Goal: Task Accomplishment & Management: Complete application form

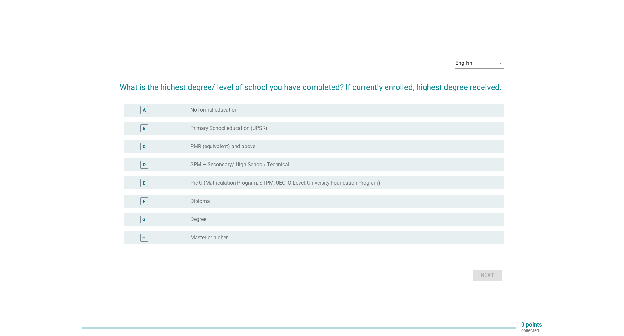
click at [204, 220] on label "Degree" at bounding box center [198, 219] width 16 height 7
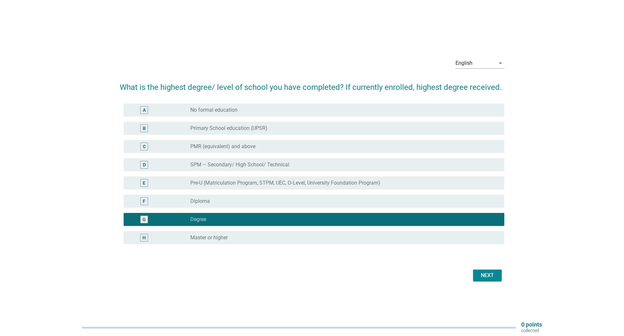
click at [477, 273] on button "Next" at bounding box center [487, 275] width 29 height 12
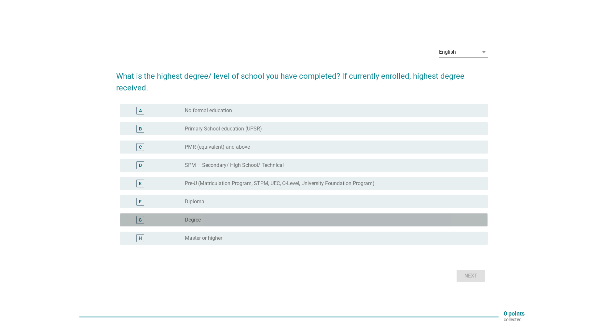
click at [178, 219] on div "G" at bounding box center [155, 220] width 60 height 8
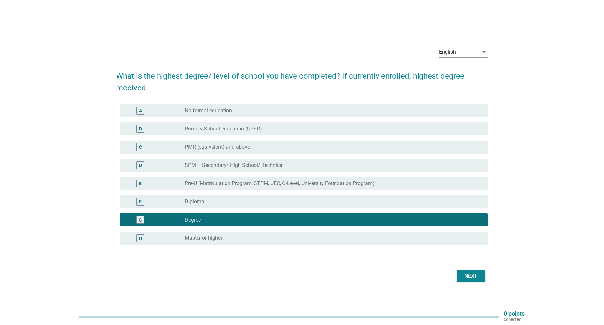
click at [471, 273] on div "Next" at bounding box center [471, 276] width 18 height 8
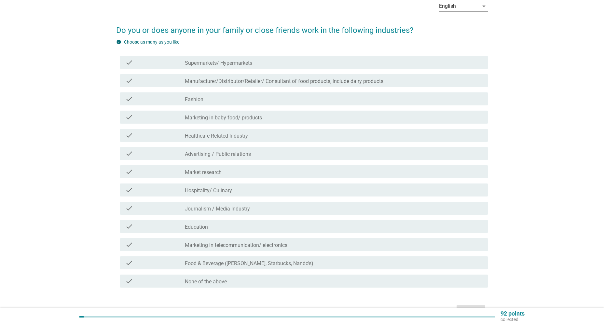
scroll to position [55, 0]
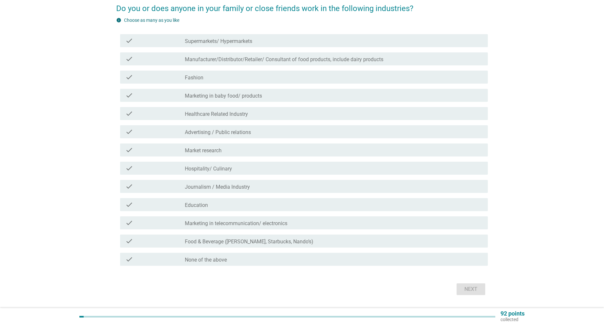
click at [216, 204] on div "check_box_outline_blank Education" at bounding box center [333, 205] width 297 height 8
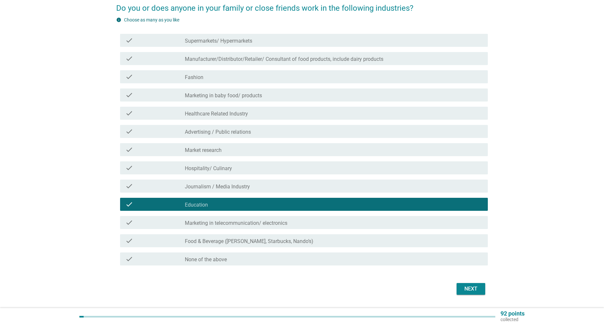
scroll to position [74, 0]
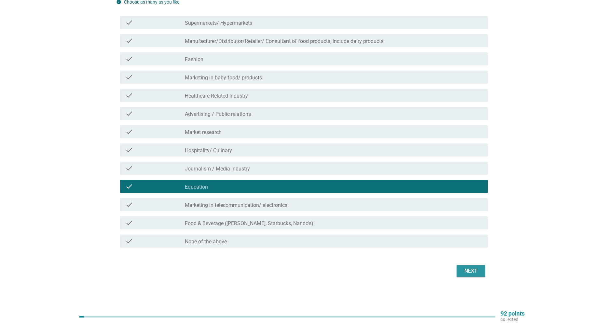
click at [464, 271] on div "Next" at bounding box center [471, 271] width 18 height 8
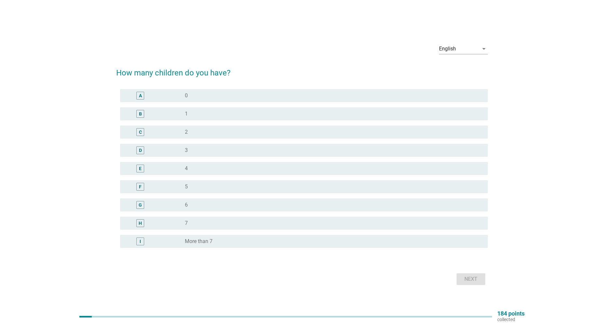
click at [193, 129] on div "radio_button_unchecked 2" at bounding box center [333, 132] width 297 height 8
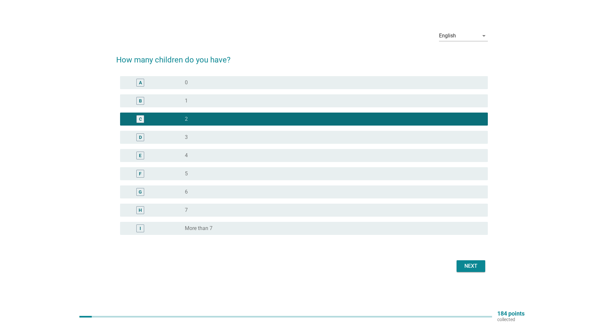
scroll to position [17, 0]
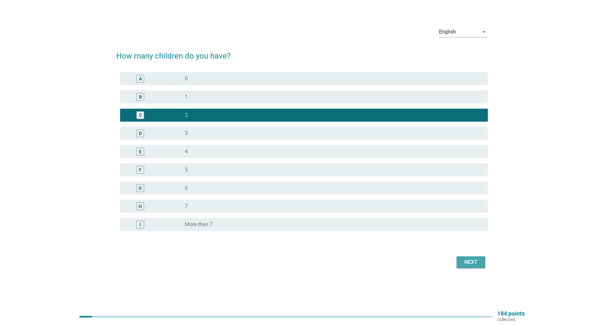
click at [473, 260] on div "Next" at bounding box center [471, 262] width 18 height 8
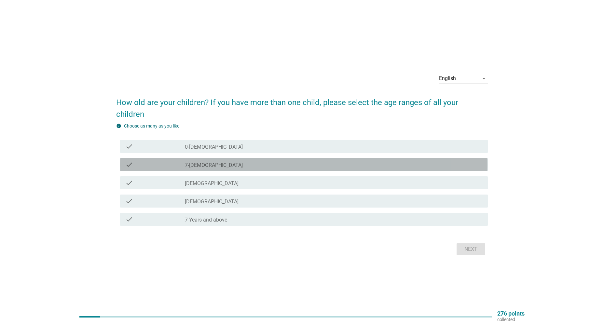
click at [196, 162] on label "7-12 months old" at bounding box center [214, 165] width 58 height 7
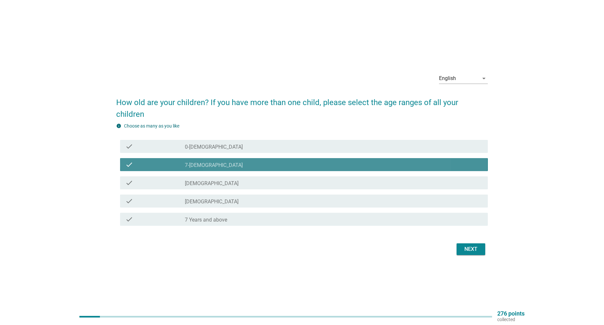
click at [199, 162] on label "7-12 months old" at bounding box center [214, 165] width 58 height 7
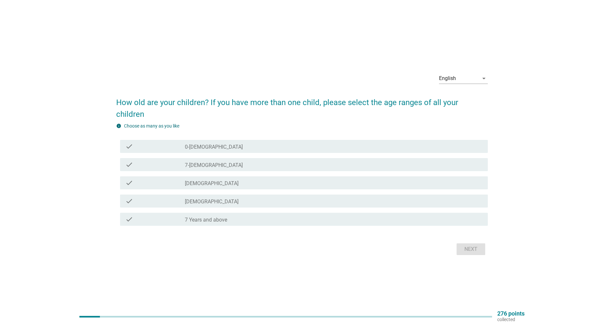
click at [199, 162] on label "7-12 months old" at bounding box center [214, 165] width 58 height 7
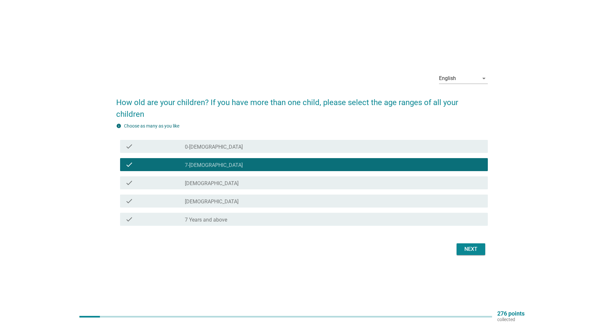
drag, startPoint x: 477, startPoint y: 241, endPoint x: 388, endPoint y: 220, distance: 90.9
click at [475, 245] on div "Next" at bounding box center [471, 249] width 18 height 8
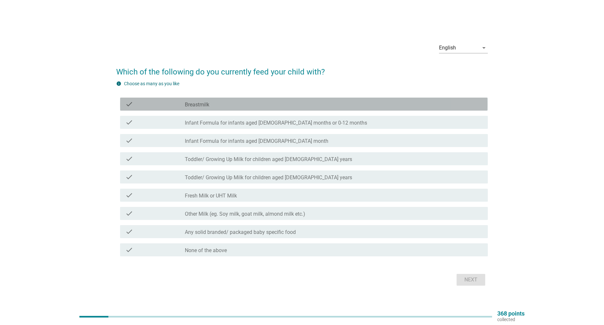
click at [193, 104] on label "Breastmilk" at bounding box center [197, 105] width 24 height 7
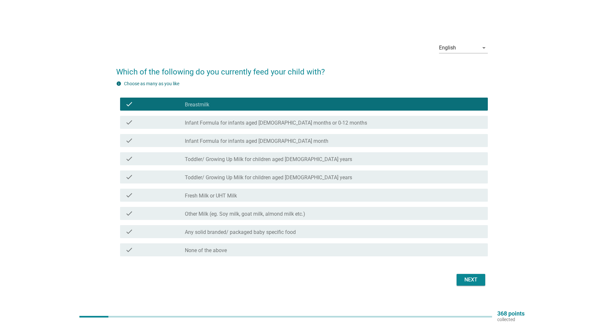
click at [188, 120] on label "Infant Formula for infants aged 0-6 months or 0-12 months" at bounding box center [276, 123] width 182 height 7
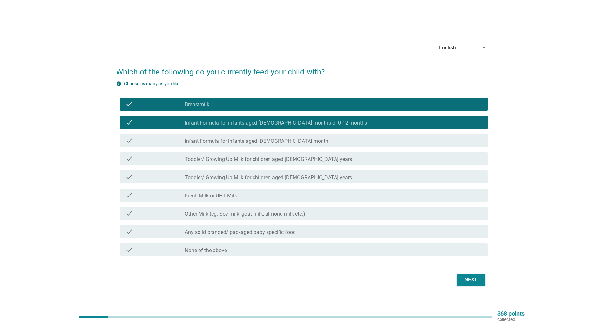
click at [469, 275] on button "Next" at bounding box center [471, 280] width 29 height 12
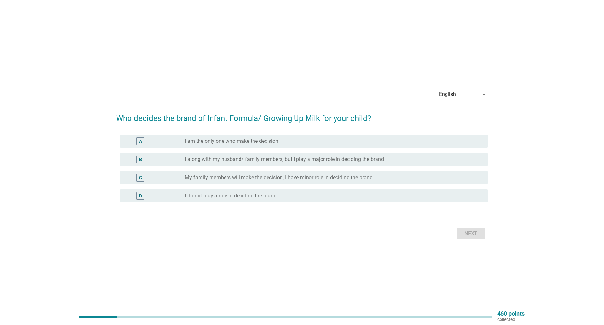
click at [207, 156] on div "radio_button_unchecked I along with my husband/ family members, but I play a ma…" at bounding box center [333, 160] width 297 height 8
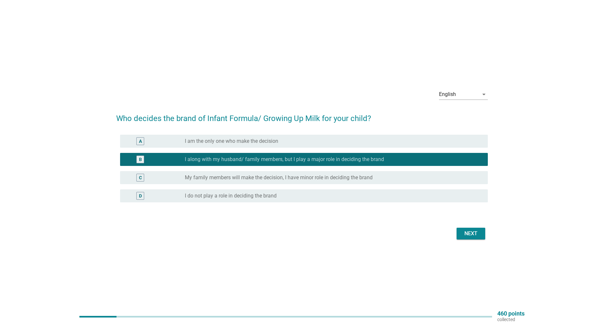
click at [475, 238] on button "Next" at bounding box center [471, 234] width 29 height 12
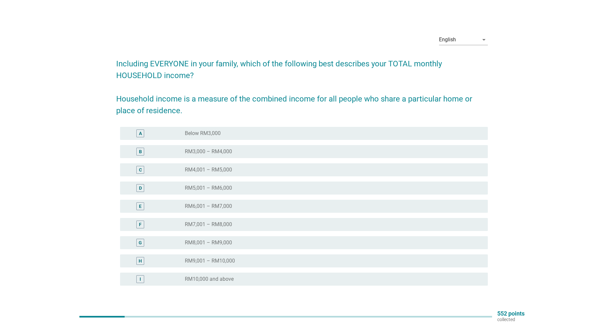
click at [213, 186] on label "RM5,001 – RM6,000" at bounding box center [208, 188] width 47 height 7
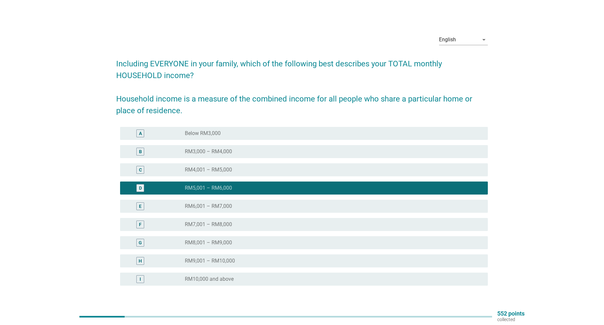
scroll to position [46, 0]
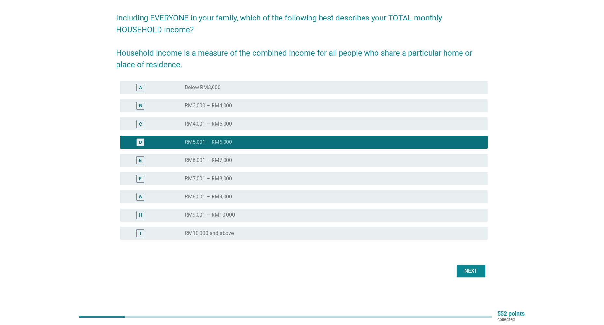
click at [462, 268] on div "Next" at bounding box center [471, 271] width 18 height 8
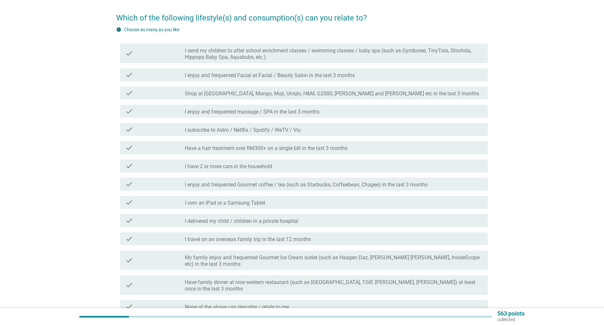
scroll to position [0, 0]
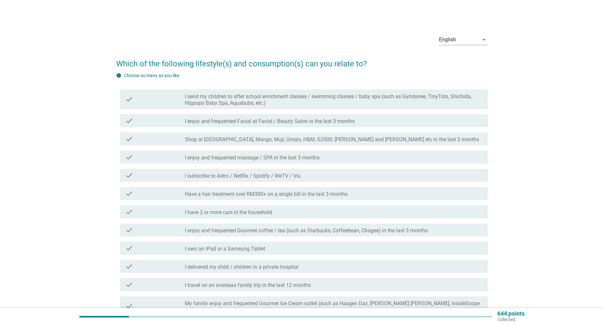
click at [198, 100] on label "I send my children to after school enrichment classes / swimming classes / baby…" at bounding box center [333, 99] width 297 height 13
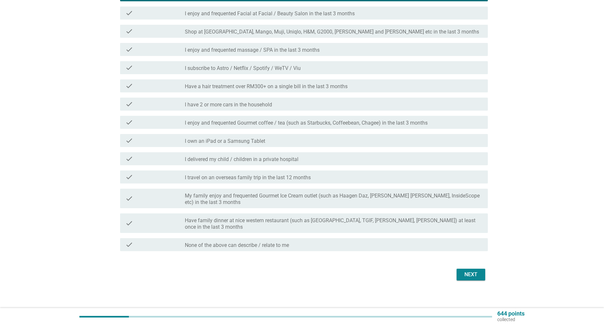
scroll to position [111, 0]
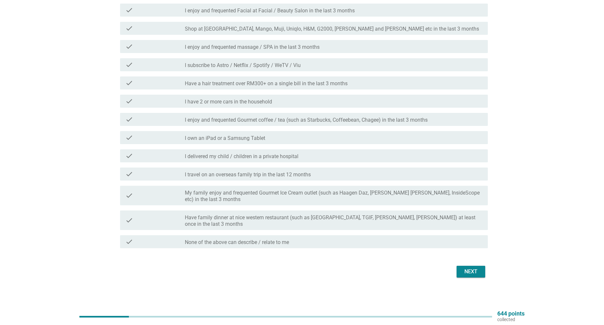
click at [469, 269] on div "Next" at bounding box center [471, 272] width 18 height 8
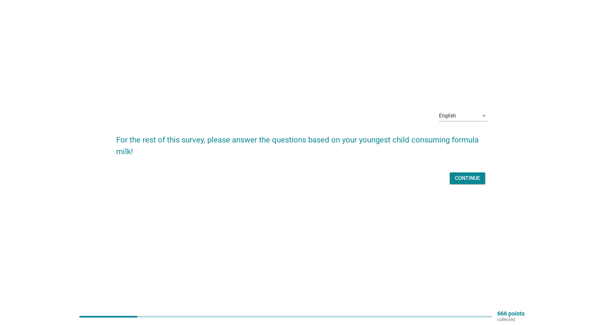
scroll to position [0, 0]
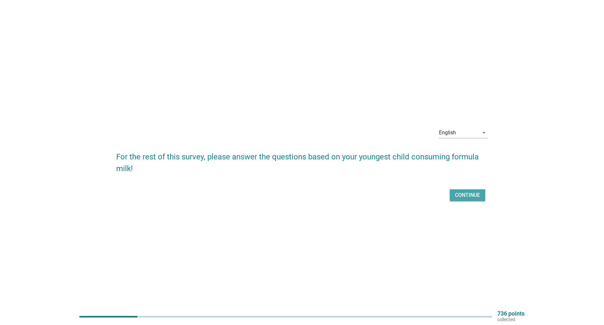
click at [464, 192] on div "Continue" at bounding box center [467, 195] width 25 height 8
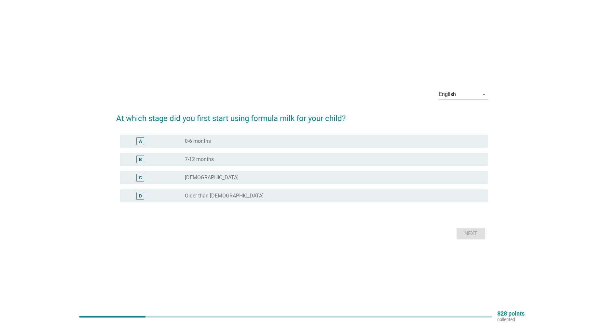
click at [208, 158] on label "7-12 months" at bounding box center [199, 159] width 29 height 7
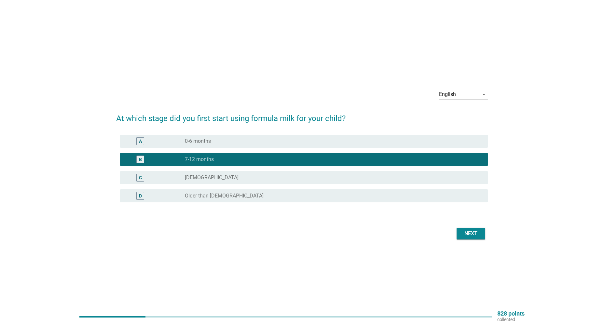
click at [470, 235] on div "Next" at bounding box center [471, 234] width 18 height 8
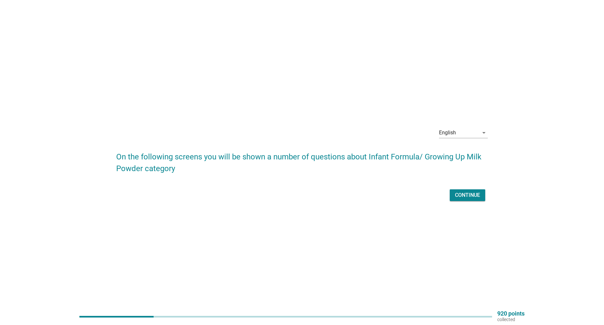
click at [478, 196] on div "Continue" at bounding box center [467, 195] width 25 height 8
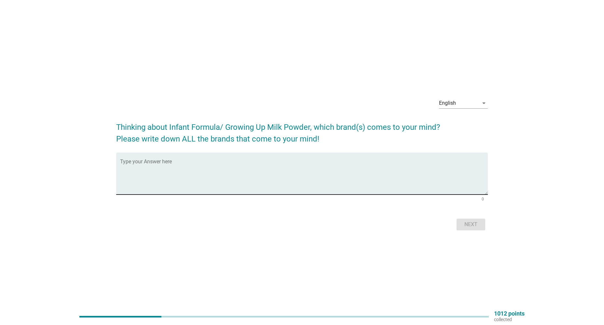
click at [297, 166] on textarea "Type your Answer here" at bounding box center [303, 177] width 367 height 34
type textarea "dugro"
click at [469, 222] on div "Next" at bounding box center [471, 225] width 18 height 8
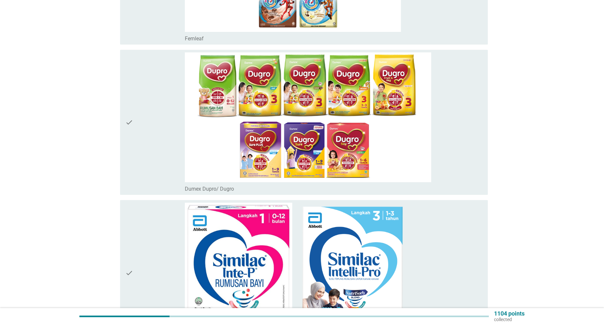
scroll to position [2434, 0]
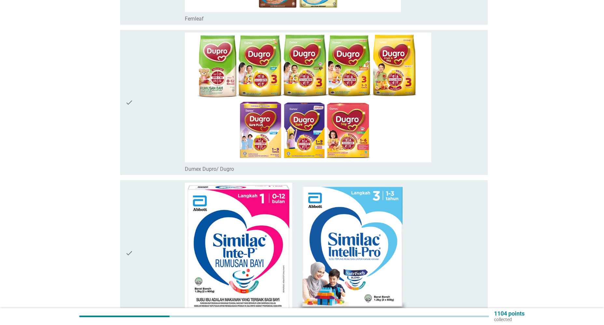
click at [164, 80] on div "check" at bounding box center [155, 103] width 60 height 140
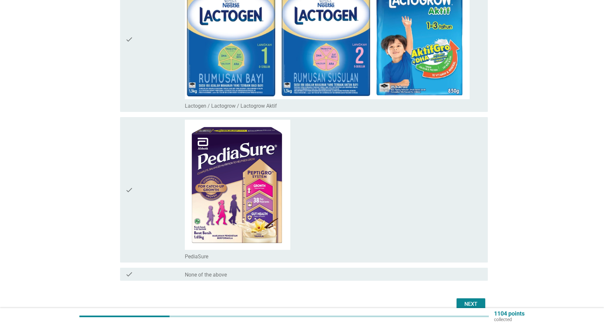
scroll to position [2978, 0]
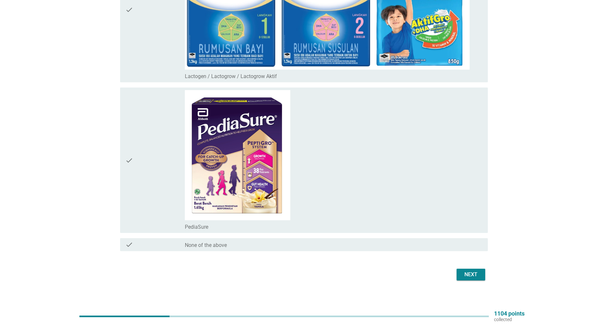
click at [476, 271] on div "Next" at bounding box center [471, 275] width 18 height 8
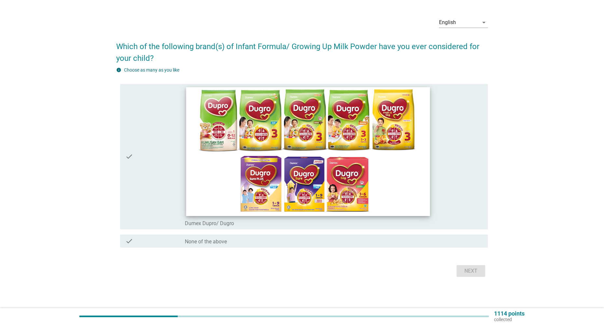
scroll to position [0, 0]
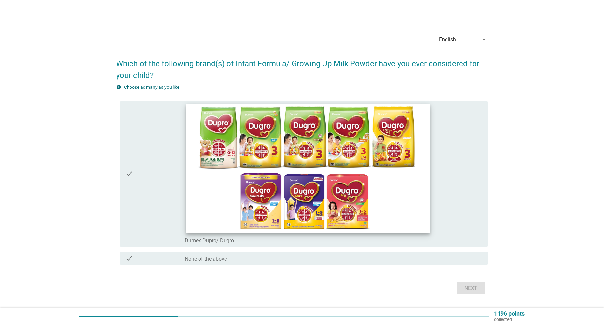
click at [210, 168] on img at bounding box center [308, 168] width 244 height 129
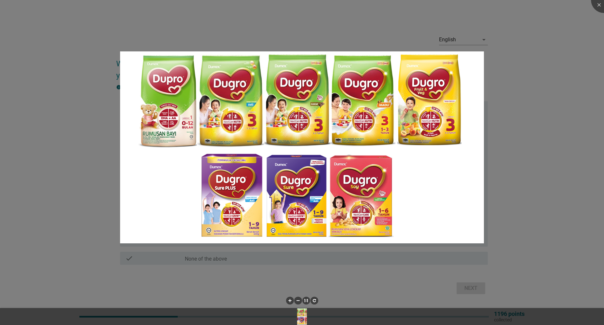
click at [331, 285] on div at bounding box center [302, 162] width 604 height 325
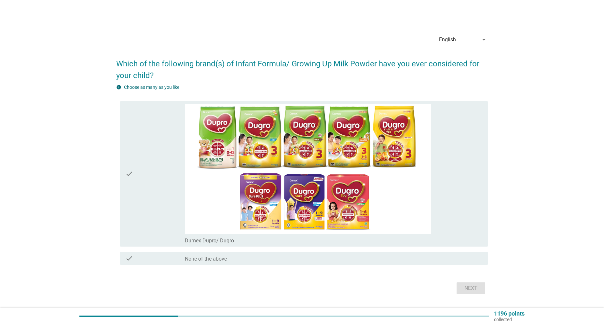
click at [195, 240] on label "Dumex Dupro/ Dugro" at bounding box center [209, 241] width 49 height 7
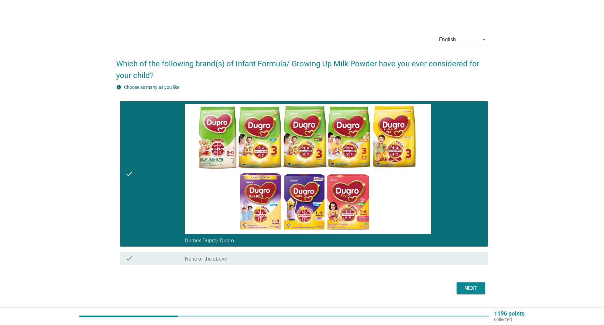
click at [458, 285] on button "Next" at bounding box center [471, 288] width 29 height 12
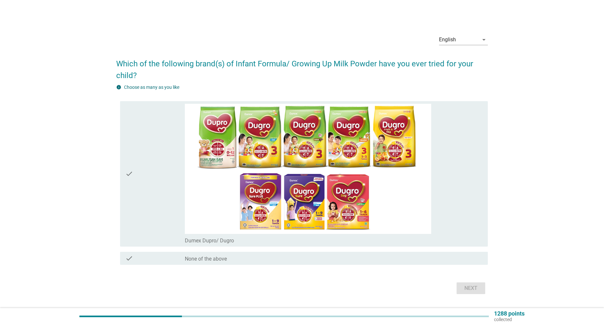
click at [152, 191] on div "check" at bounding box center [155, 174] width 60 height 140
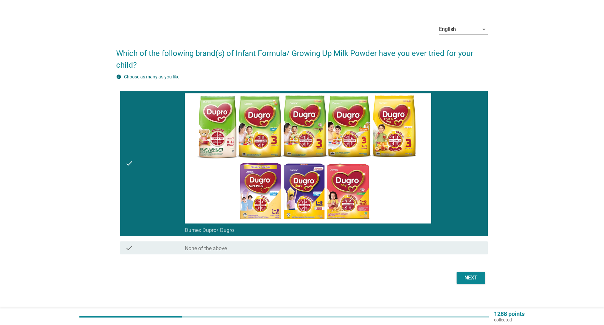
scroll to position [17, 0]
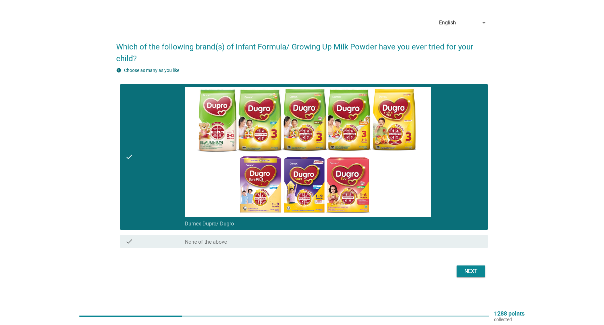
click at [460, 269] on button "Next" at bounding box center [471, 272] width 29 height 12
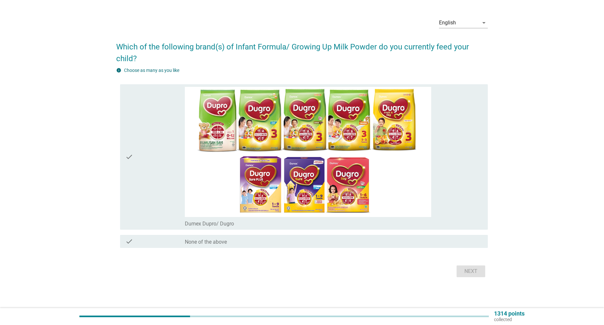
scroll to position [0, 0]
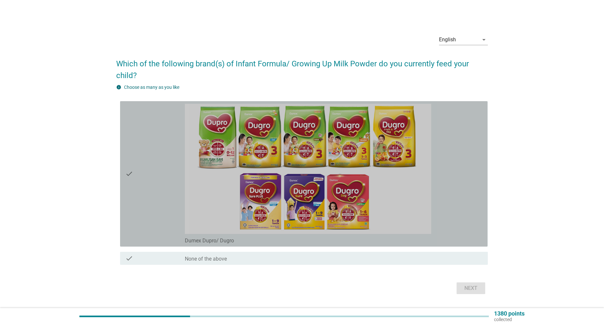
click at [170, 218] on div "check" at bounding box center [155, 174] width 60 height 140
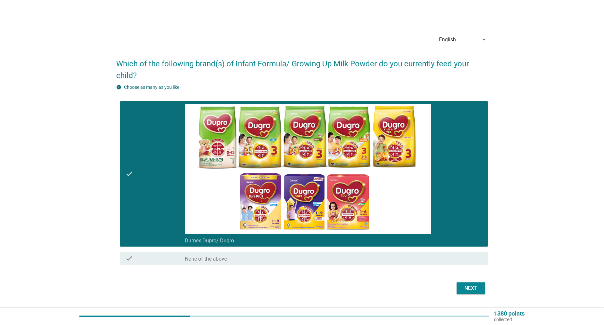
click at [458, 287] on button "Next" at bounding box center [471, 288] width 29 height 12
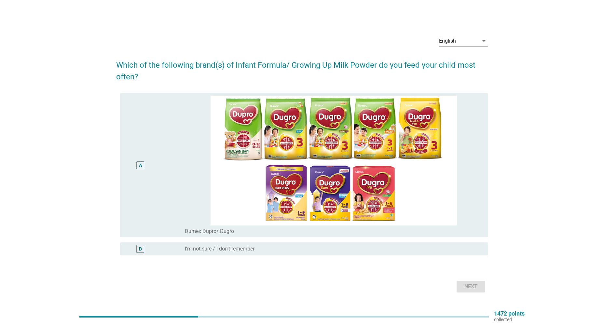
click at [153, 172] on div "A" at bounding box center [140, 165] width 30 height 139
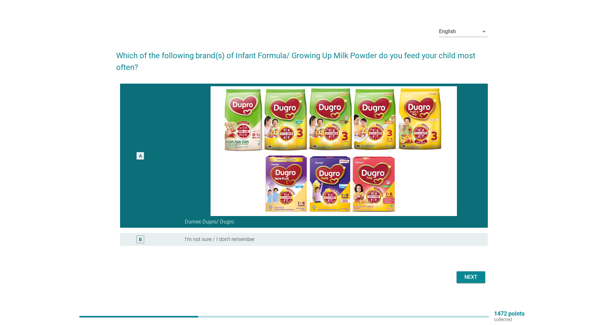
scroll to position [17, 0]
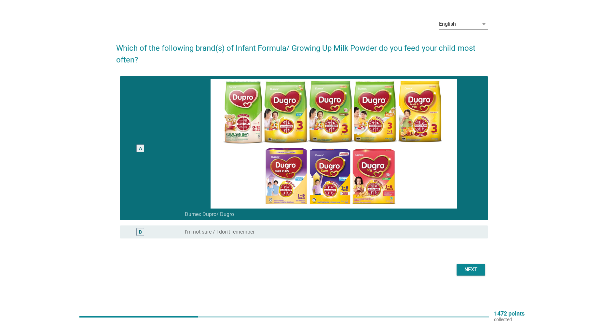
click at [462, 268] on div "Next" at bounding box center [471, 270] width 18 height 8
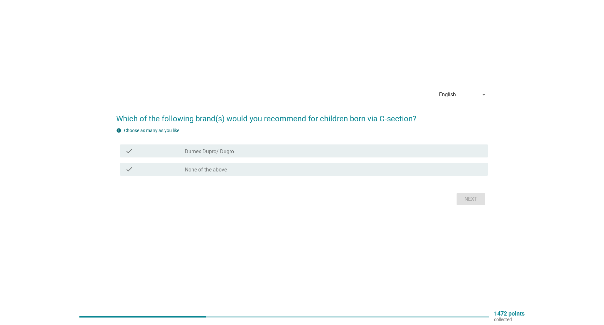
scroll to position [0, 0]
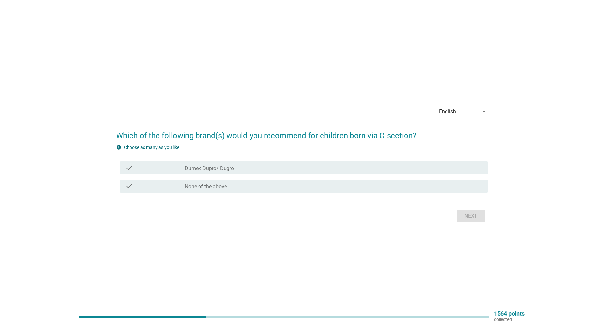
click at [272, 171] on div "check_box_outline_blank Dumex Dupro/ Dugro" at bounding box center [333, 168] width 297 height 8
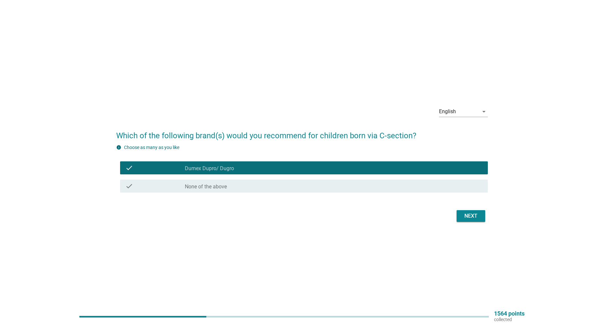
click at [466, 213] on div "Next" at bounding box center [471, 216] width 18 height 8
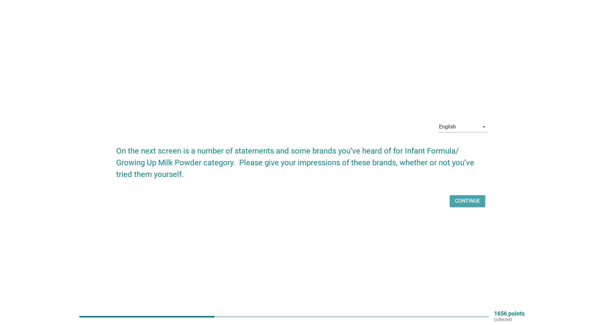
click at [460, 197] on button "Continue" at bounding box center [467, 201] width 35 height 12
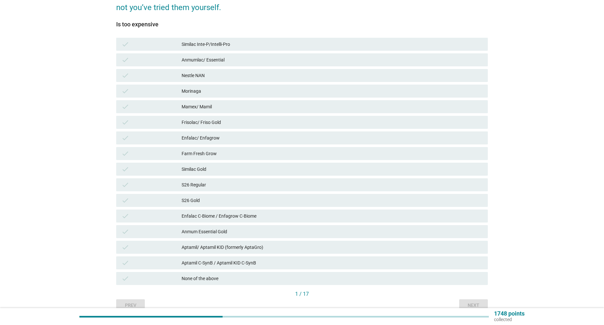
scroll to position [111, 0]
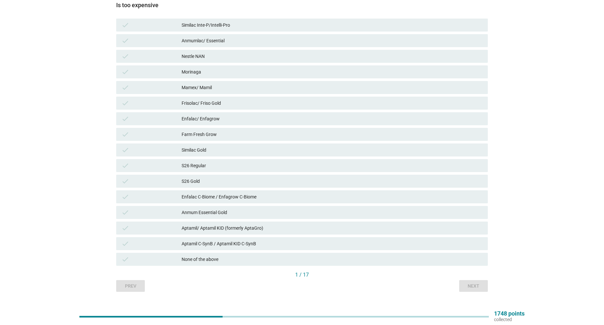
click at [210, 117] on div "Enfalac/ Enfagrow" at bounding box center [332, 119] width 301 height 8
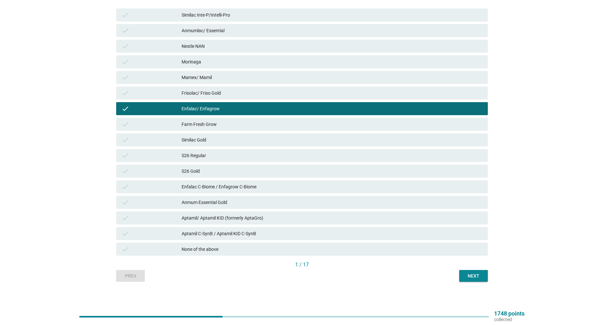
scroll to position [124, 0]
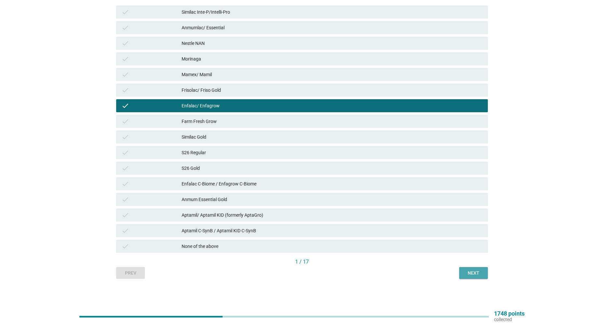
click at [470, 271] on div "Next" at bounding box center [473, 273] width 18 height 7
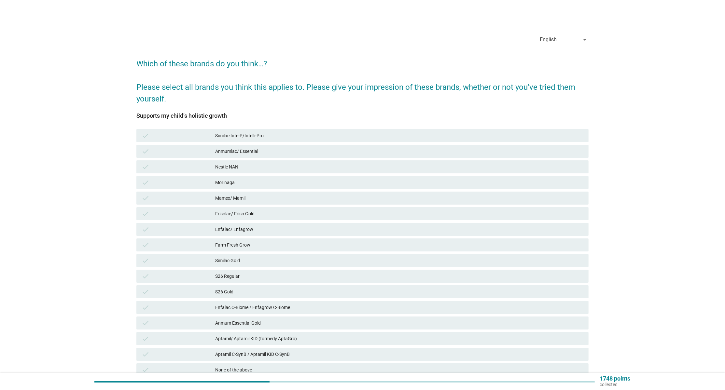
click at [230, 198] on div "Mamex/ Mamil" at bounding box center [399, 198] width 368 height 8
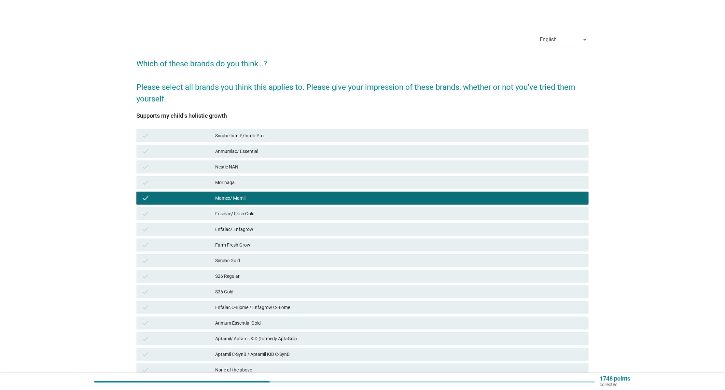
scroll to position [59, 0]
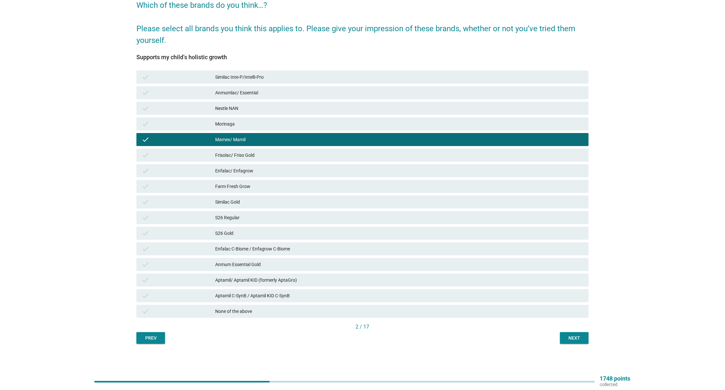
click at [571, 325] on button "Next" at bounding box center [574, 338] width 29 height 12
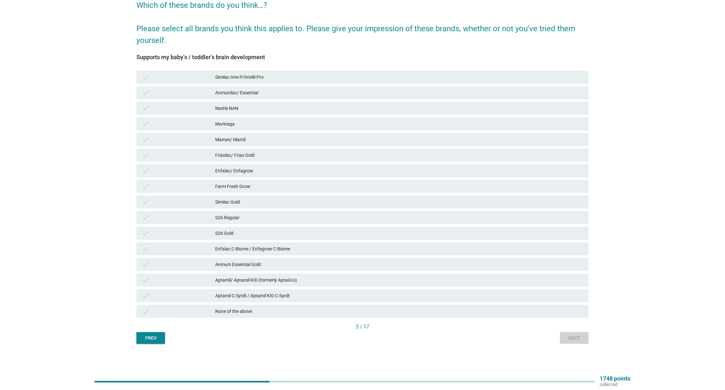
scroll to position [0, 0]
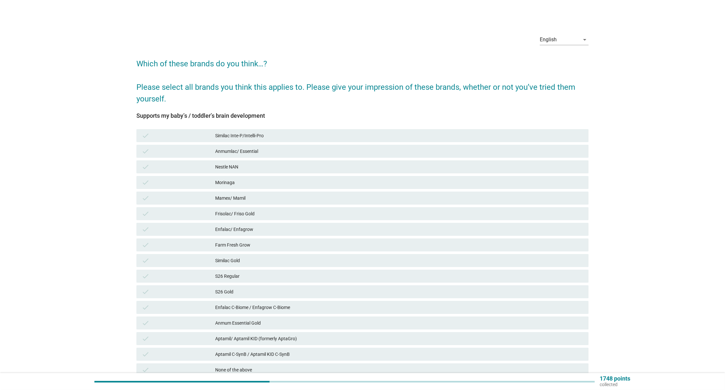
click at [246, 195] on div "Mamex/ Mamil" at bounding box center [399, 198] width 368 height 8
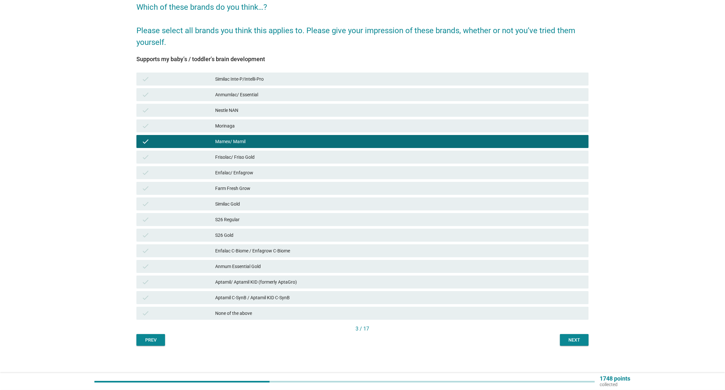
scroll to position [59, 0]
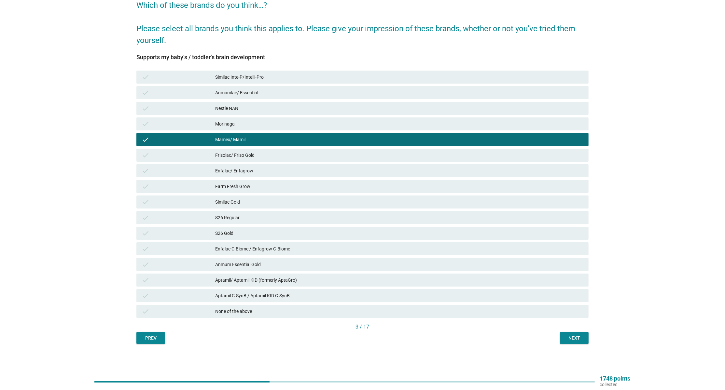
click at [570, 325] on button "Next" at bounding box center [574, 338] width 29 height 12
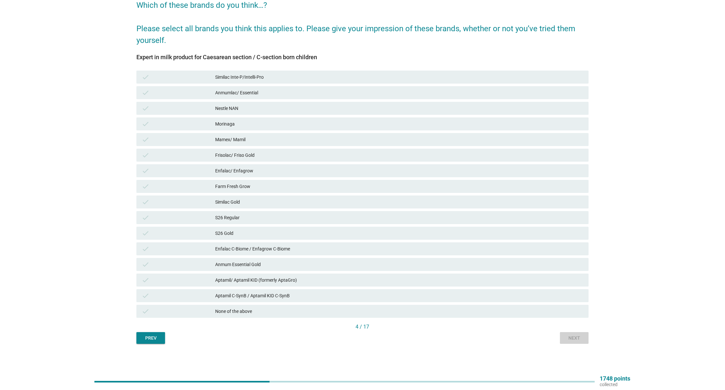
scroll to position [0, 0]
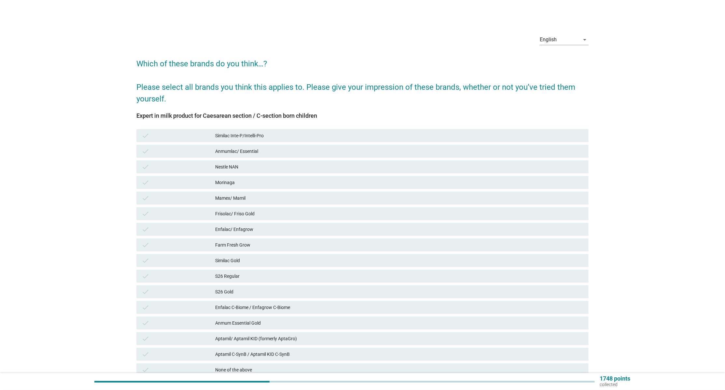
click at [250, 197] on div "Mamex/ Mamil" at bounding box center [399, 198] width 368 height 8
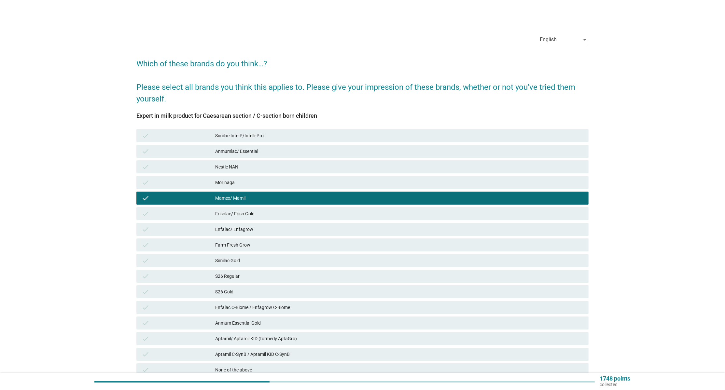
scroll to position [59, 0]
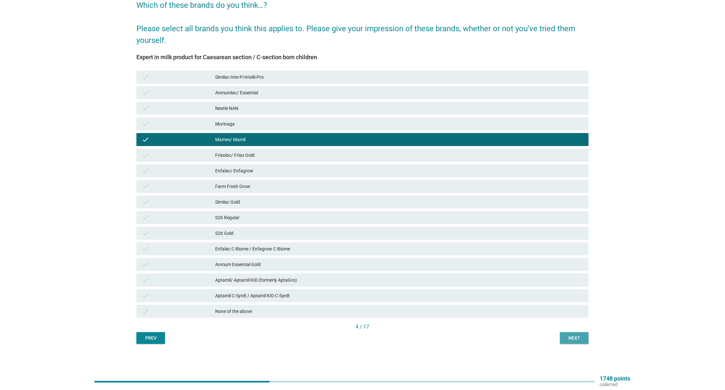
click at [585, 325] on button "Next" at bounding box center [574, 338] width 29 height 12
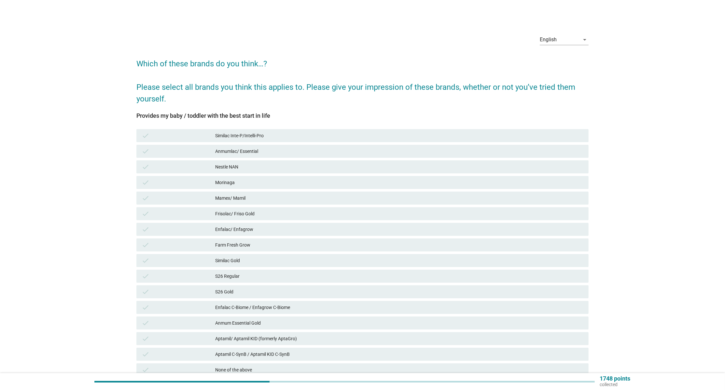
click at [249, 199] on div "Mamex/ Mamil" at bounding box center [399, 198] width 368 height 8
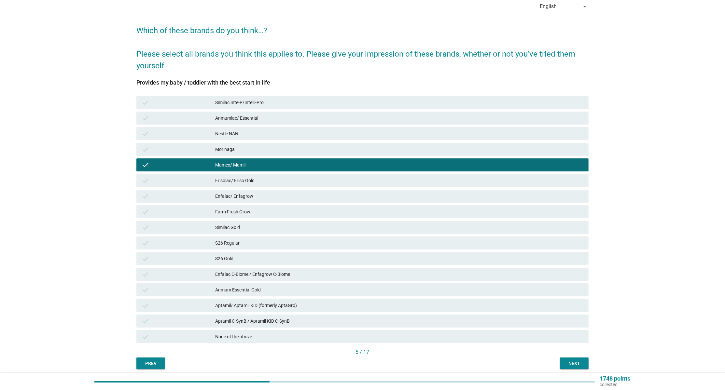
scroll to position [59, 0]
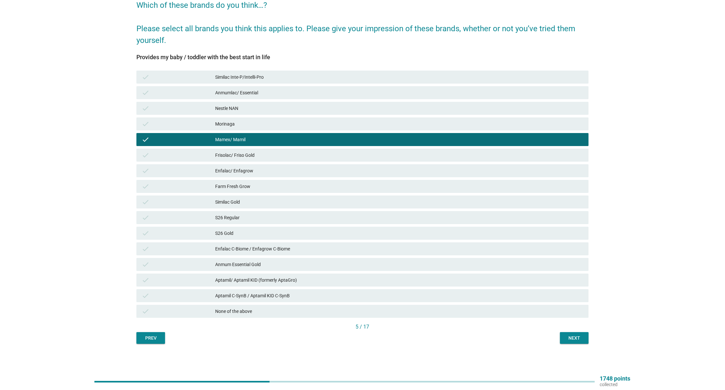
click at [573, 325] on button "Next" at bounding box center [574, 338] width 29 height 12
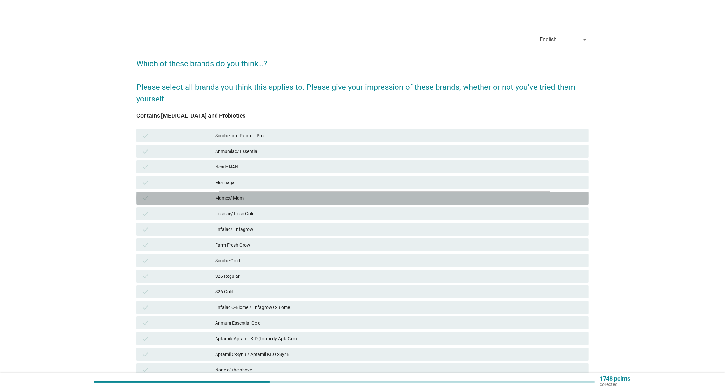
click at [242, 199] on div "Mamex/ Mamil" at bounding box center [399, 198] width 368 height 8
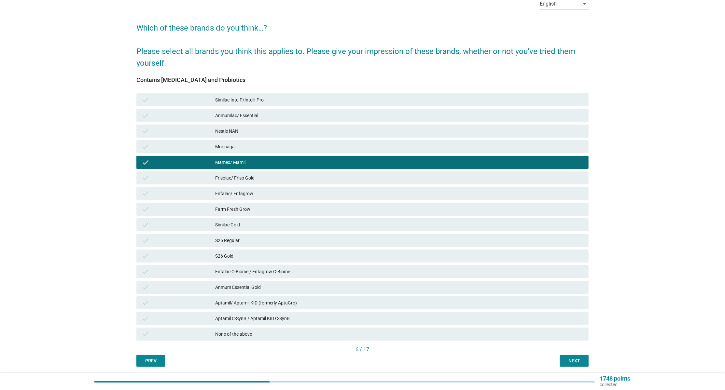
scroll to position [59, 0]
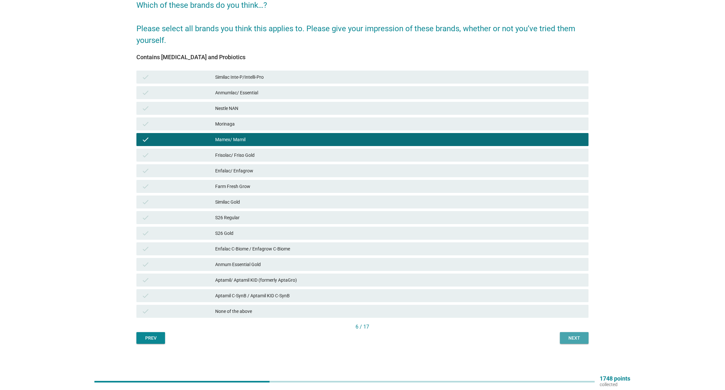
click at [572, 325] on div "Next" at bounding box center [574, 338] width 18 height 7
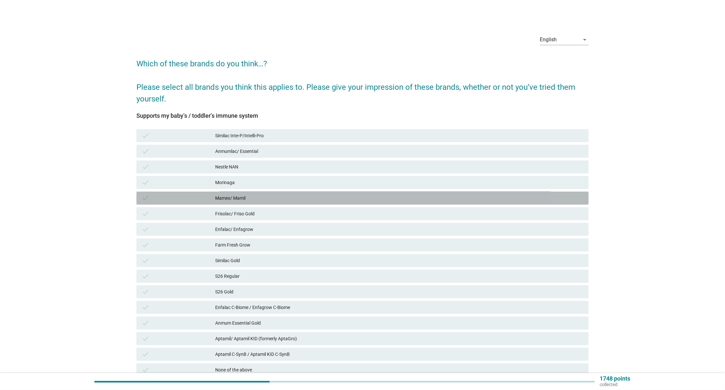
click at [233, 193] on div "check Mamex/ Mamil" at bounding box center [362, 198] width 452 height 13
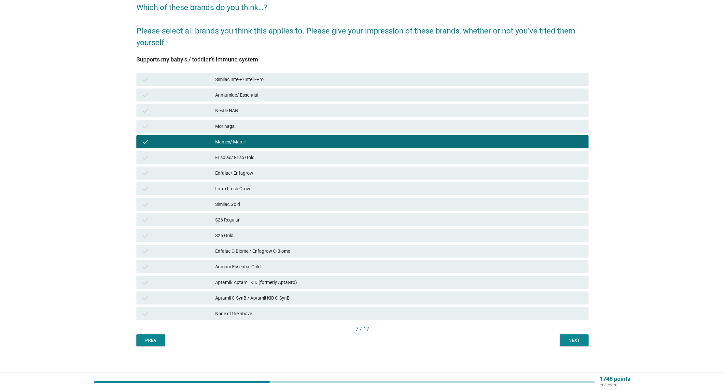
scroll to position [59, 0]
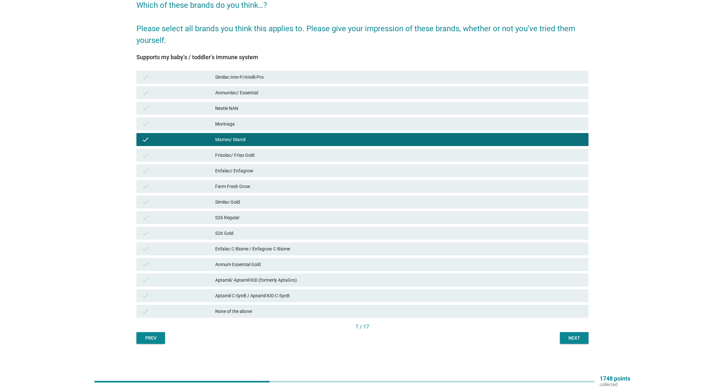
click at [566, 325] on button "Next" at bounding box center [574, 338] width 29 height 12
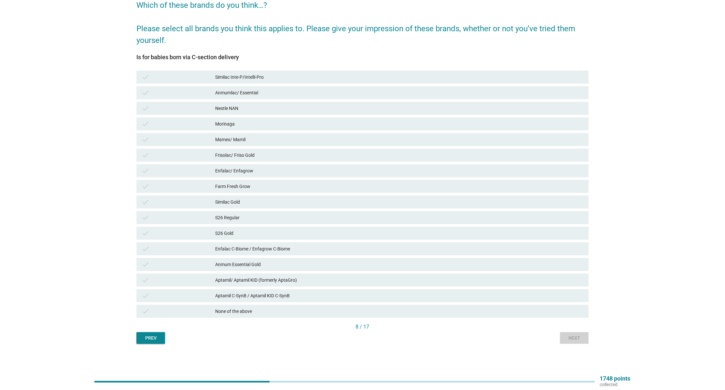
scroll to position [0, 0]
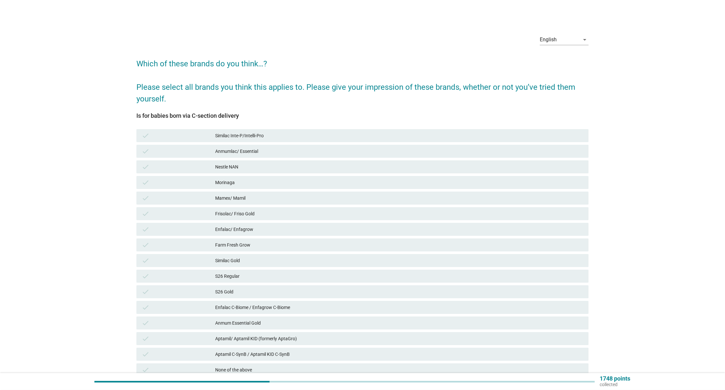
click at [251, 195] on div "Mamex/ Mamil" at bounding box center [399, 198] width 368 height 8
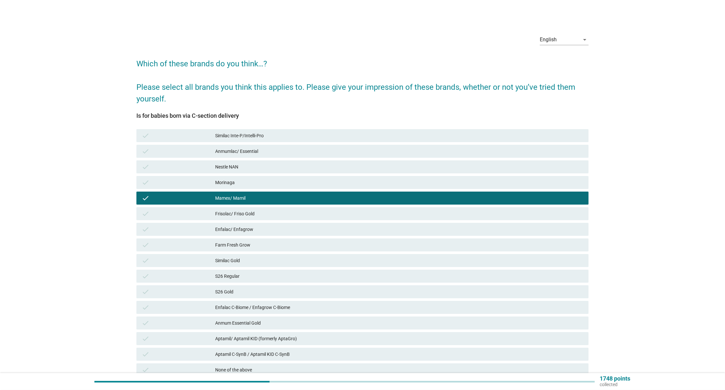
scroll to position [59, 0]
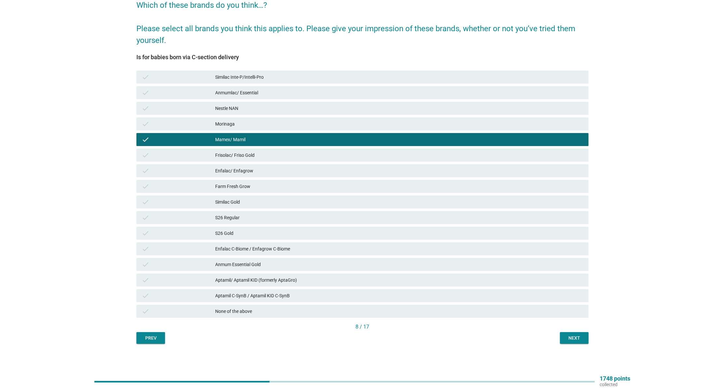
click at [574, 325] on button "Next" at bounding box center [574, 338] width 29 height 12
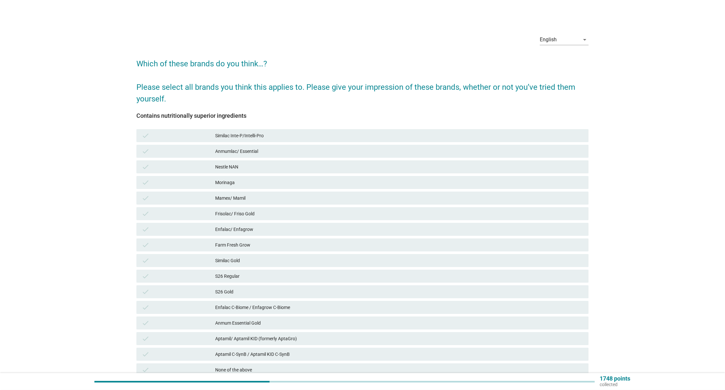
click at [260, 199] on div "Mamex/ Mamil" at bounding box center [399, 198] width 368 height 8
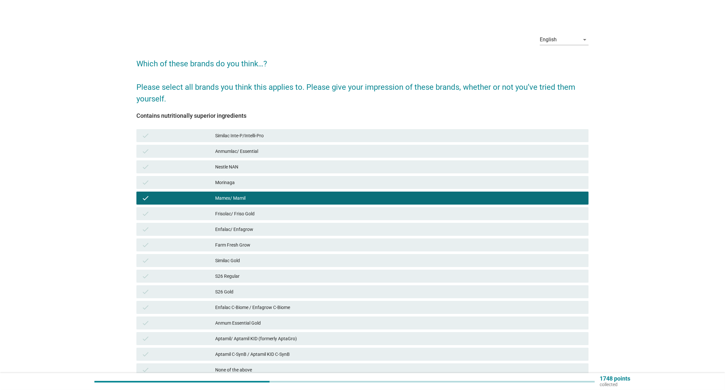
scroll to position [59, 0]
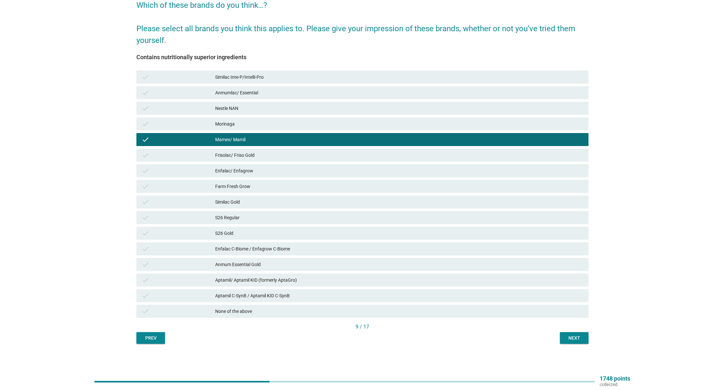
click at [572, 325] on div "Next" at bounding box center [574, 338] width 18 height 7
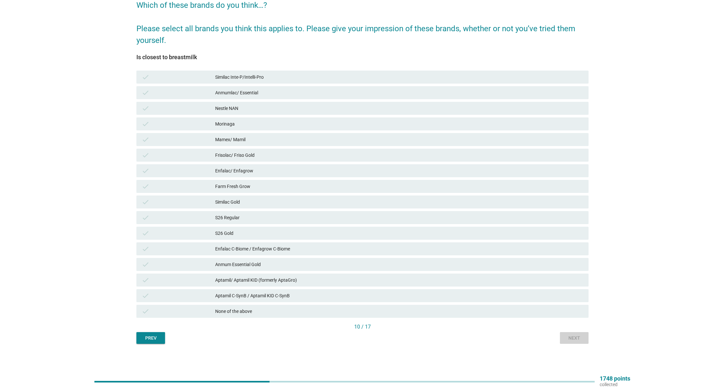
scroll to position [0, 0]
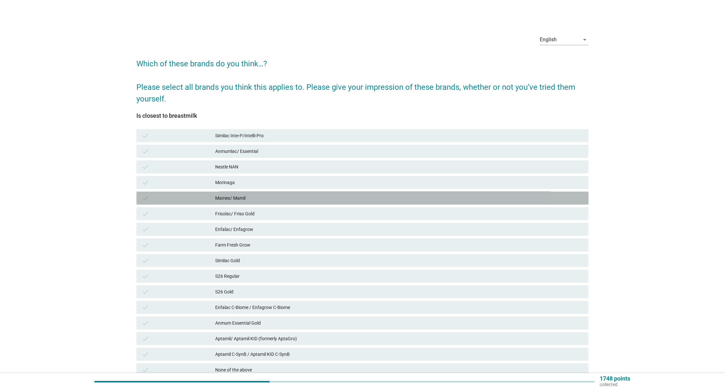
click at [256, 193] on div "check Mamex/ Mamil" at bounding box center [362, 198] width 452 height 13
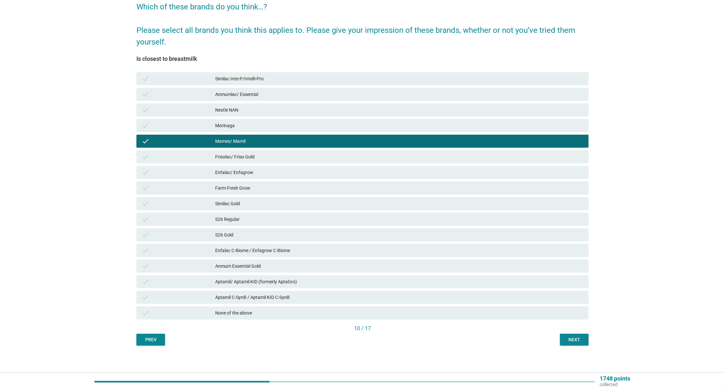
scroll to position [59, 0]
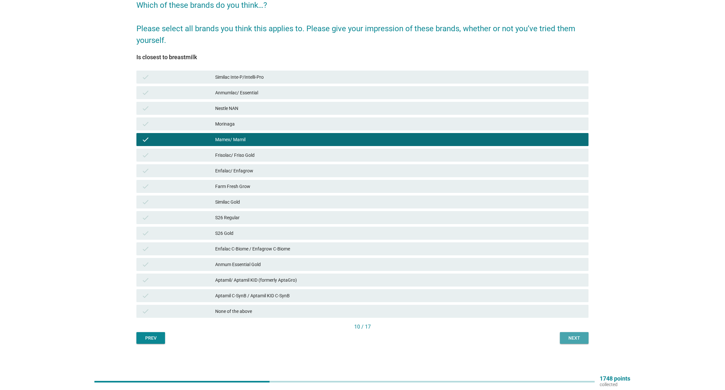
click at [573, 325] on button "Next" at bounding box center [574, 338] width 29 height 12
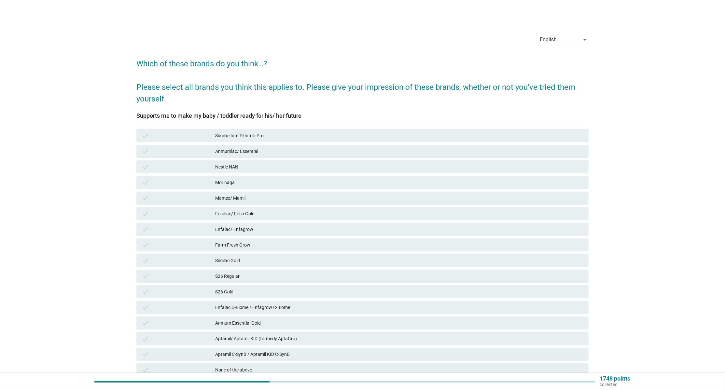
click at [240, 197] on div "Mamex/ Mamil" at bounding box center [399, 198] width 368 height 8
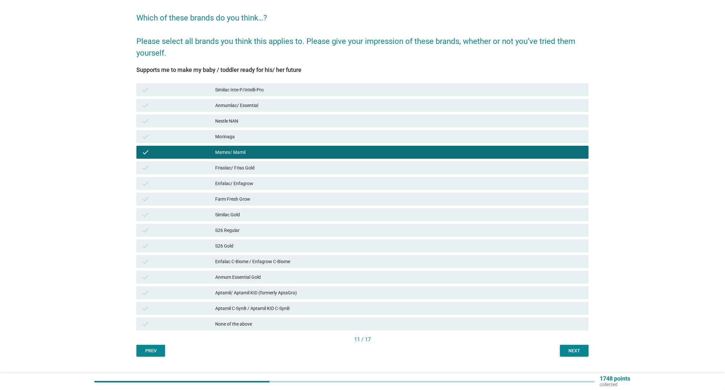
scroll to position [59, 0]
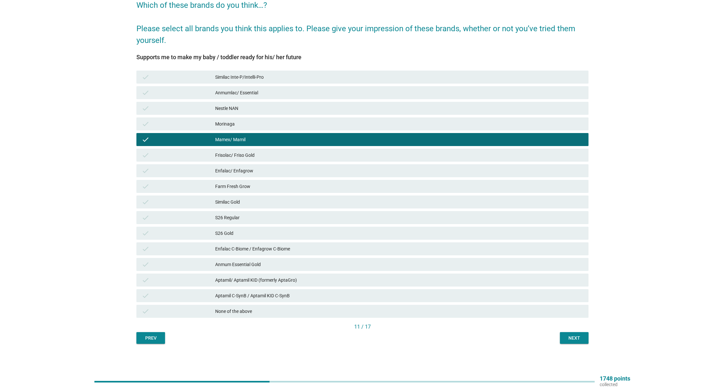
click at [573, 325] on div "11 / 17" at bounding box center [362, 327] width 452 height 9
click at [574, 325] on div "Next" at bounding box center [574, 338] width 18 height 7
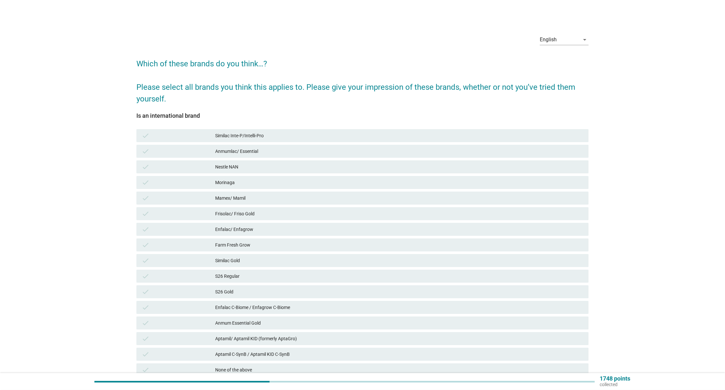
click at [246, 192] on div "check Mamex/ Mamil" at bounding box center [362, 198] width 452 height 13
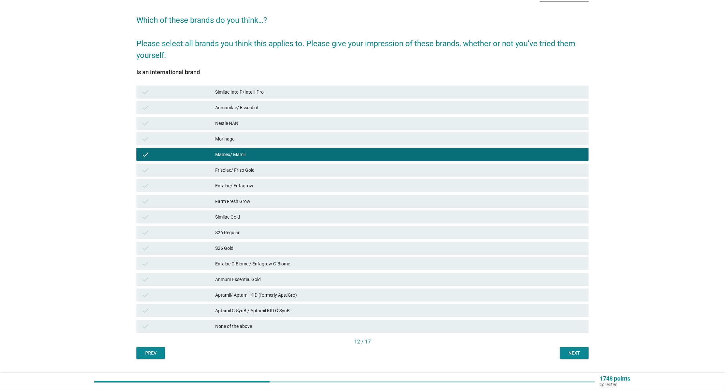
scroll to position [59, 0]
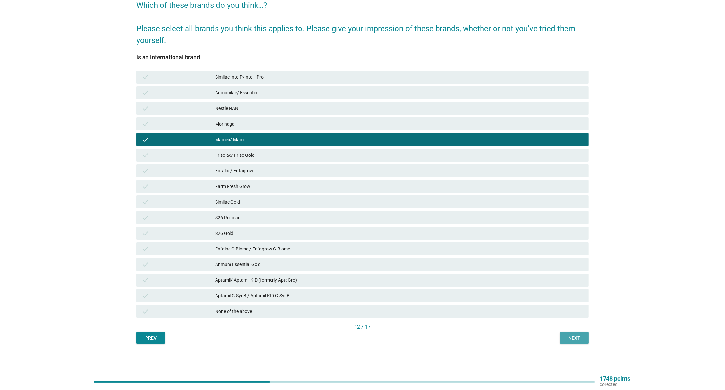
click at [579, 325] on div "Next" at bounding box center [574, 338] width 18 height 7
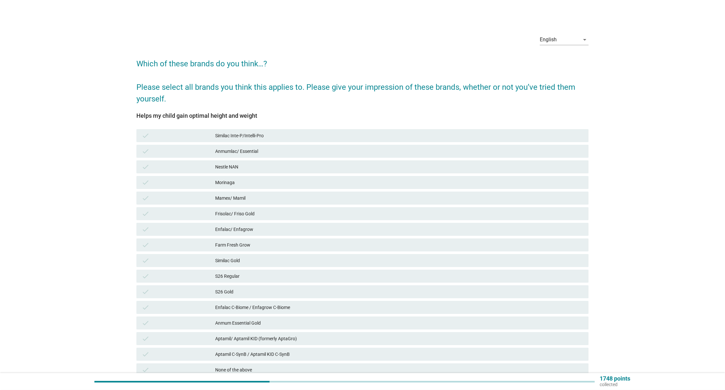
click at [225, 183] on div "Morinaga" at bounding box center [399, 183] width 368 height 8
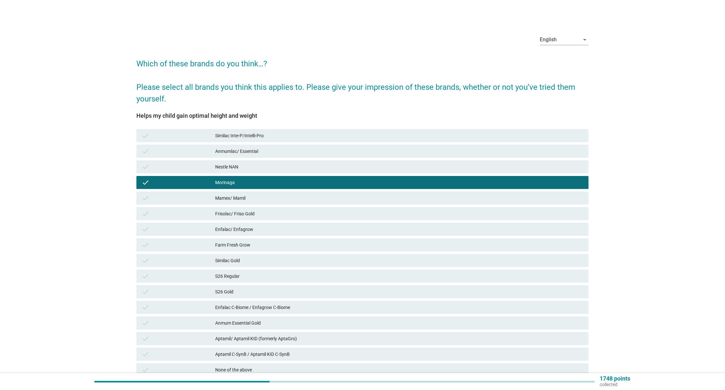
click at [234, 186] on div "Morinaga" at bounding box center [399, 183] width 368 height 8
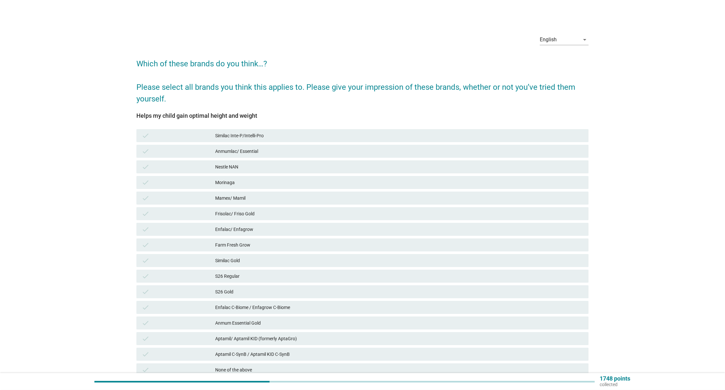
click at [234, 197] on div "Mamex/ Mamil" at bounding box center [399, 198] width 368 height 8
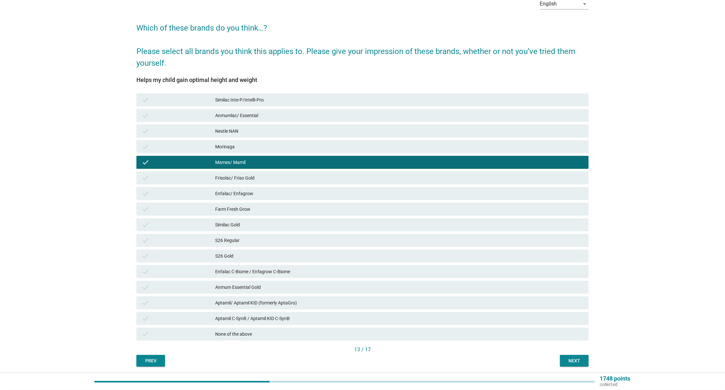
scroll to position [59, 0]
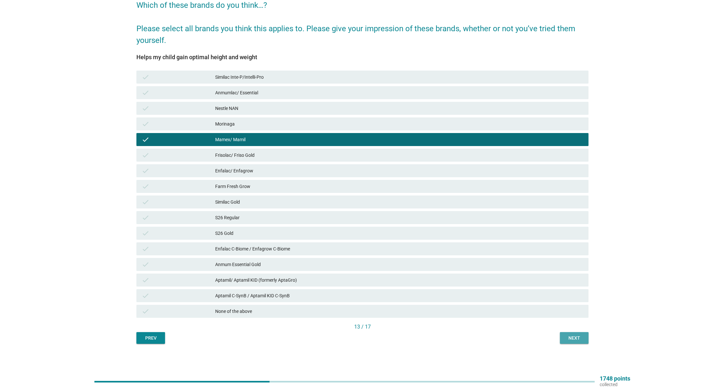
click at [567, 325] on button "Next" at bounding box center [574, 338] width 29 height 12
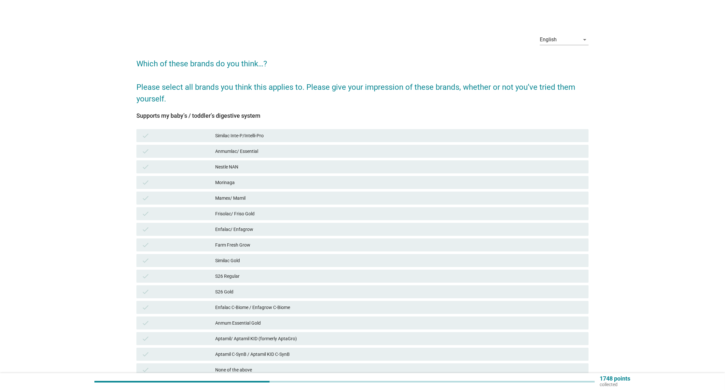
click at [250, 217] on div "Frisolac/ Friso Gold" at bounding box center [399, 214] width 368 height 8
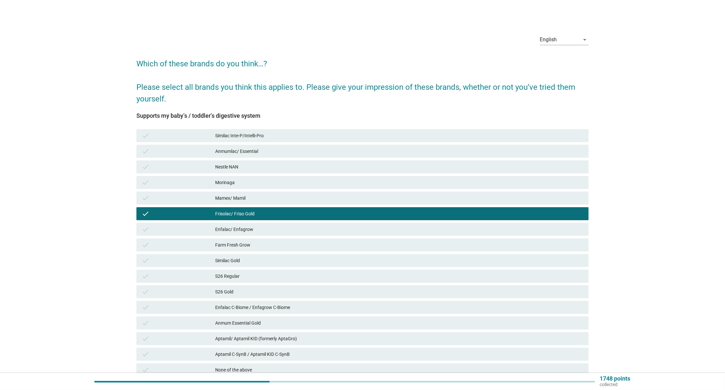
click at [256, 195] on div "Mamex/ Mamil" at bounding box center [399, 198] width 368 height 8
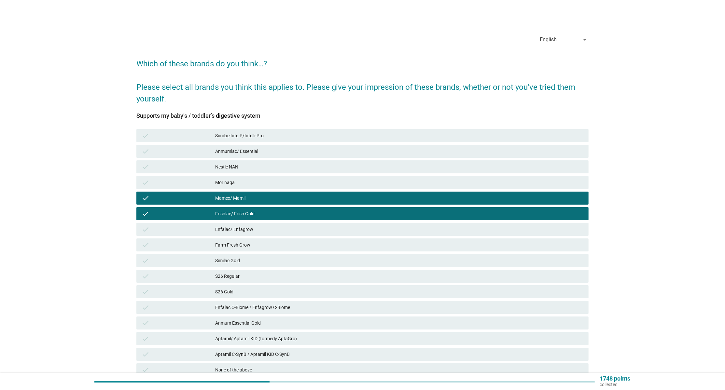
click at [244, 211] on div "Frisolac/ Friso Gold" at bounding box center [399, 214] width 368 height 8
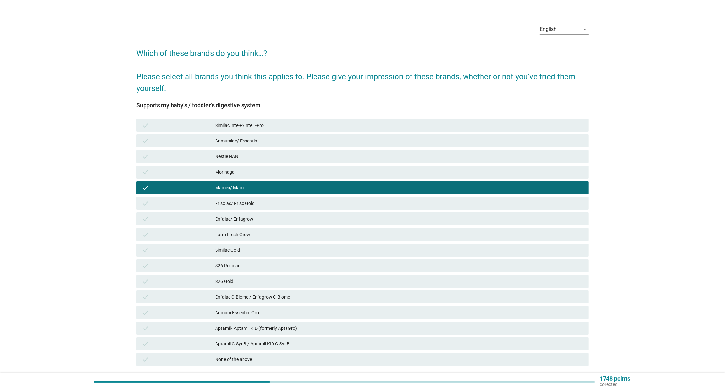
scroll to position [59, 0]
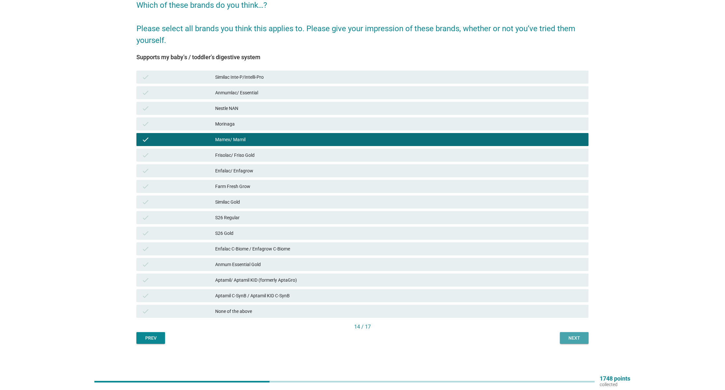
click at [574, 325] on div "Next" at bounding box center [574, 338] width 18 height 7
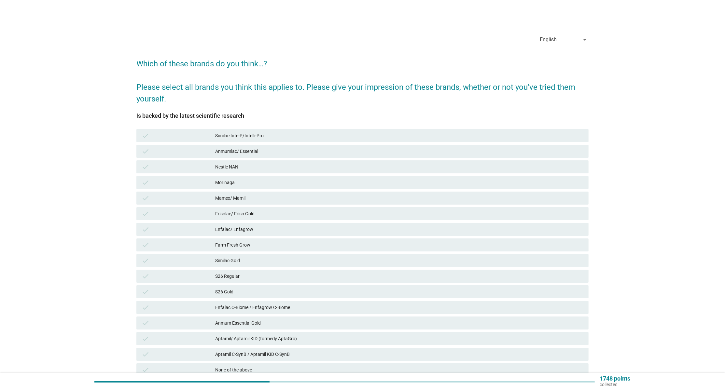
click at [265, 198] on div "Mamex/ Mamil" at bounding box center [399, 198] width 368 height 8
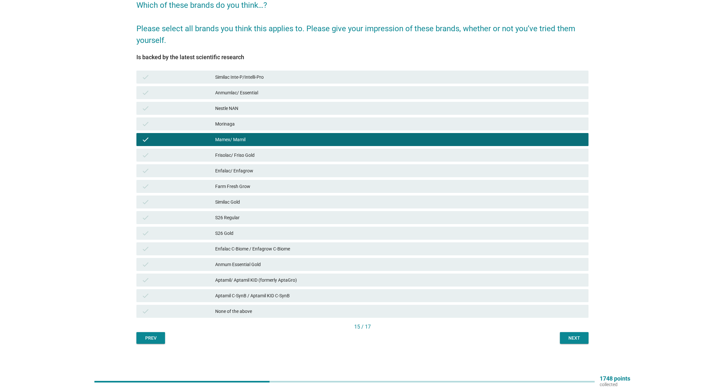
click at [568, 325] on button "Next" at bounding box center [574, 338] width 29 height 12
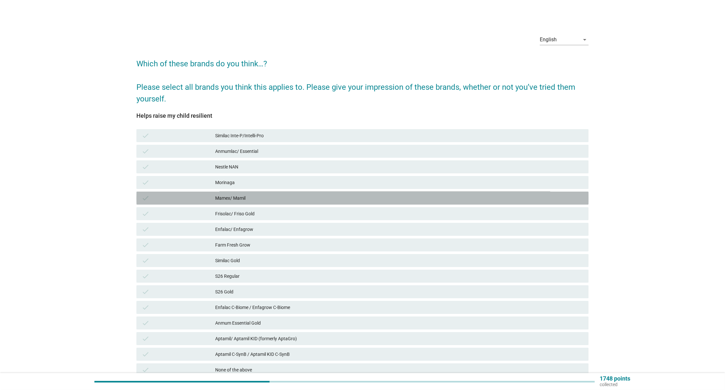
click at [247, 193] on div "check Mamex/ Mamil" at bounding box center [362, 198] width 452 height 13
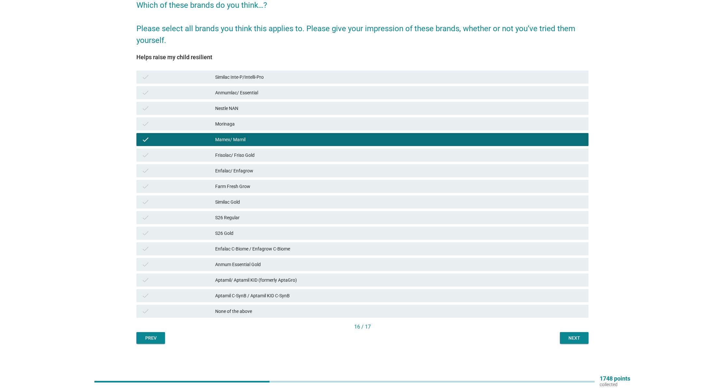
click at [576, 325] on div "16 / 17" at bounding box center [362, 327] width 452 height 9
click at [574, 325] on button "Next" at bounding box center [574, 338] width 29 height 12
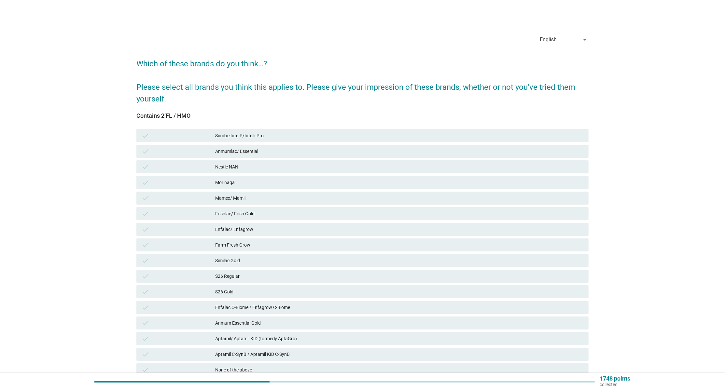
click at [237, 193] on div "check Mamex/ Mamil" at bounding box center [362, 198] width 452 height 13
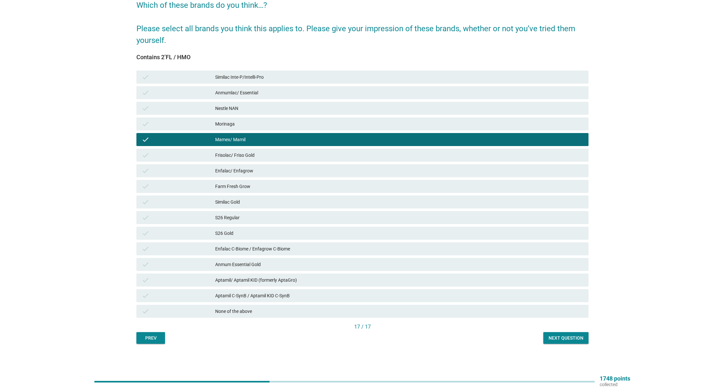
click at [569, 325] on div "Next question" at bounding box center [565, 338] width 35 height 7
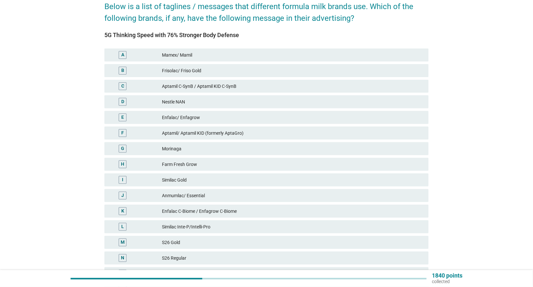
click at [192, 49] on div "A Mamex/ Mamil" at bounding box center [266, 54] width 324 height 13
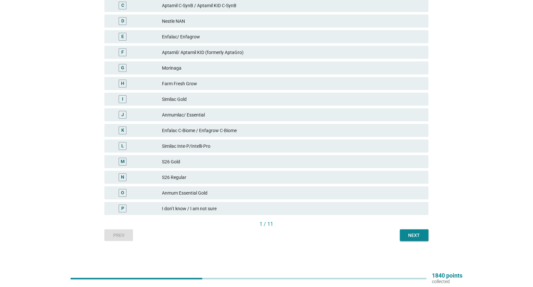
click at [413, 237] on div "Next" at bounding box center [414, 235] width 18 height 7
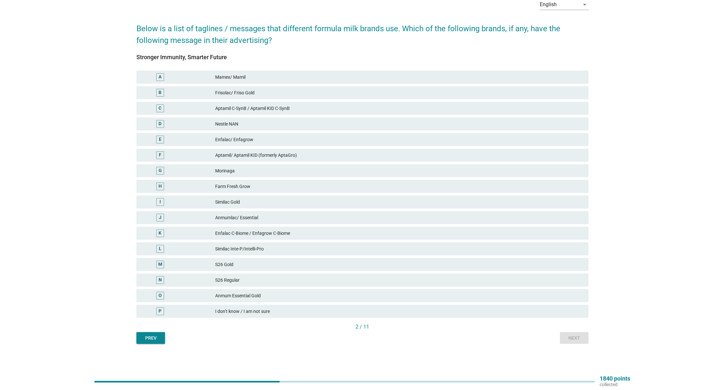
click at [220, 75] on div "Mamex/ Mamil" at bounding box center [399, 77] width 368 height 8
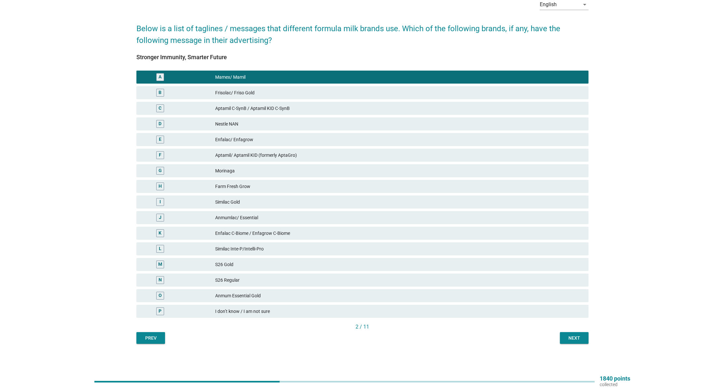
click at [572, 325] on div "Next" at bounding box center [574, 338] width 18 height 7
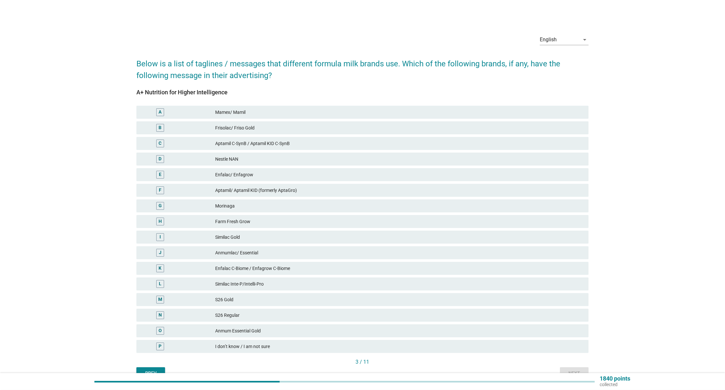
click at [300, 110] on div "Mamex/ Mamil" at bounding box center [399, 112] width 368 height 8
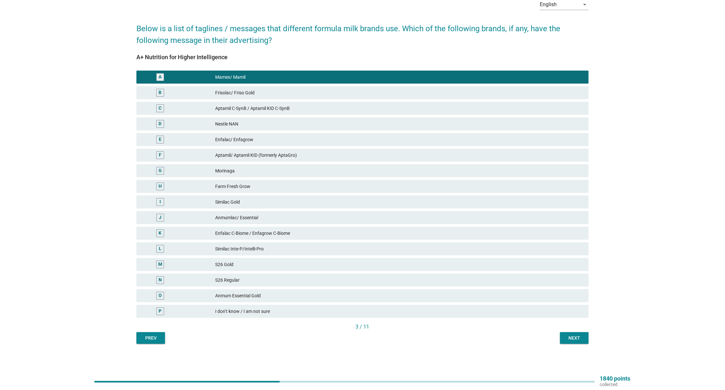
click at [567, 325] on button "Next" at bounding box center [574, 338] width 29 height 12
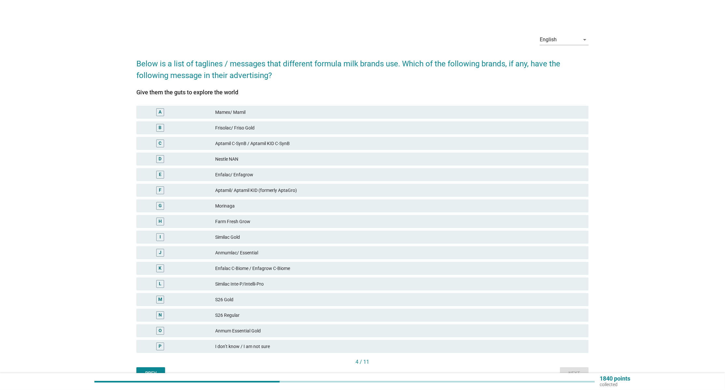
click at [219, 106] on div "A Mamex/ Mamil" at bounding box center [362, 112] width 452 height 13
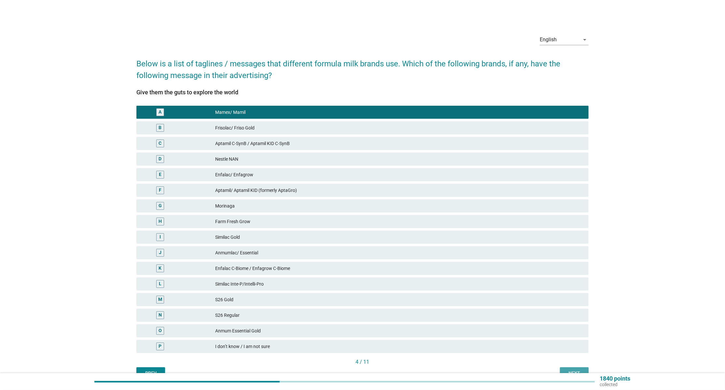
click at [574, 325] on button "Next" at bounding box center [574, 373] width 29 height 12
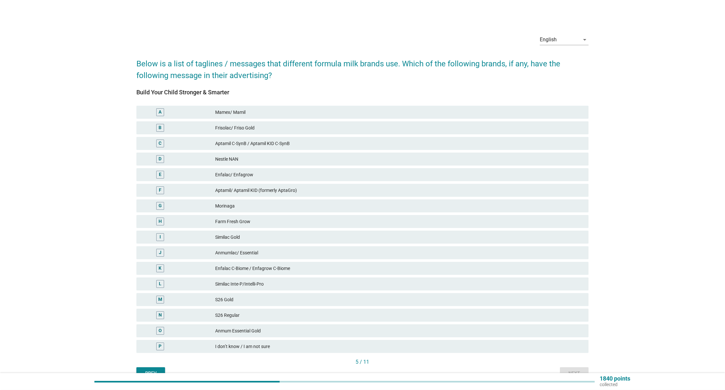
click at [219, 111] on div "Mamex/ Mamil" at bounding box center [399, 112] width 368 height 8
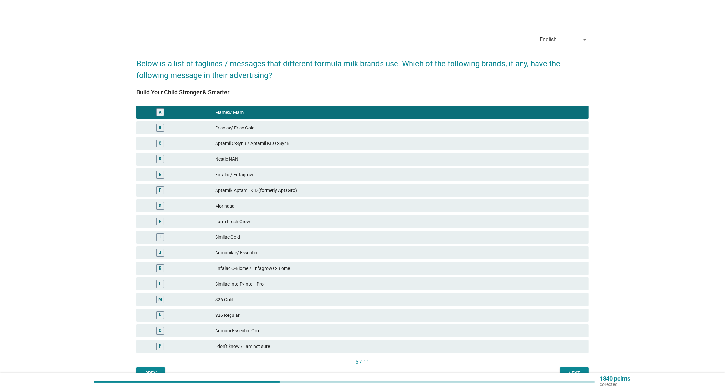
click at [572, 325] on button "Next" at bounding box center [574, 373] width 29 height 12
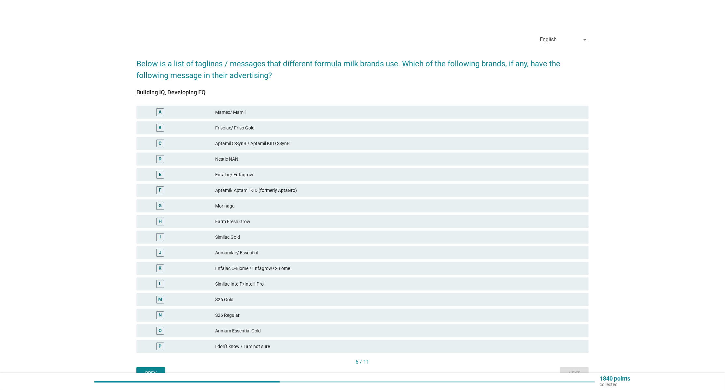
click at [274, 109] on div "Mamex/ Mamil" at bounding box center [399, 112] width 368 height 8
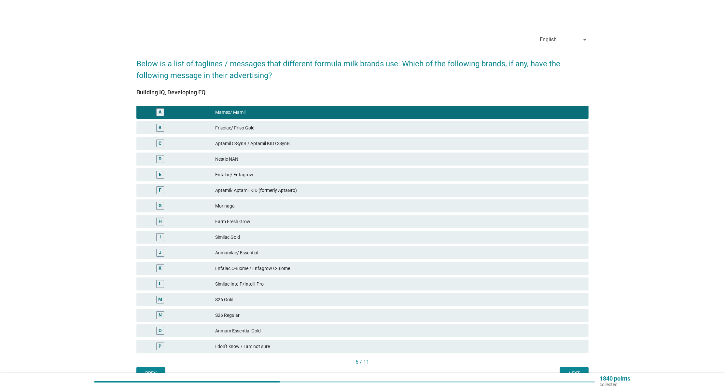
click at [568, 325] on div "6 / 11" at bounding box center [362, 362] width 452 height 9
click at [568, 325] on button "Next" at bounding box center [574, 373] width 29 height 12
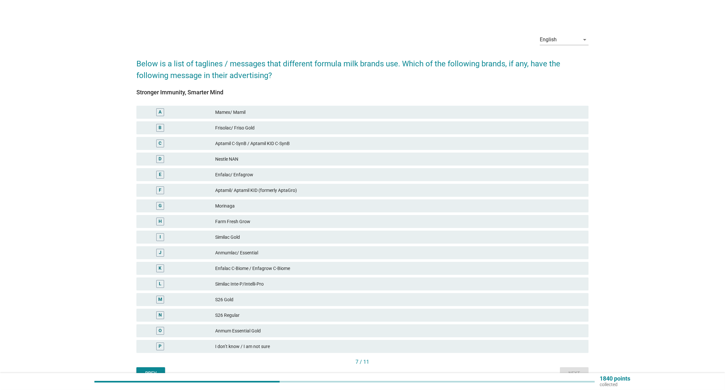
click at [297, 119] on div "A Mamex/ Mamil" at bounding box center [362, 112] width 455 height 16
click at [323, 111] on div "Mamex/ Mamil" at bounding box center [399, 112] width 368 height 8
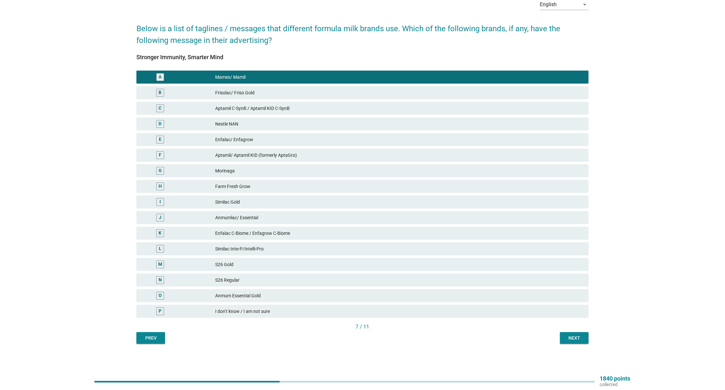
click at [567, 325] on button "Next" at bounding box center [574, 338] width 29 height 12
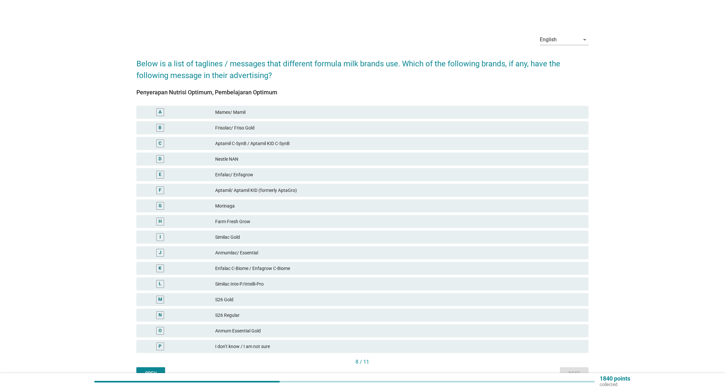
click at [338, 114] on div "Mamex/ Mamil" at bounding box center [399, 112] width 368 height 8
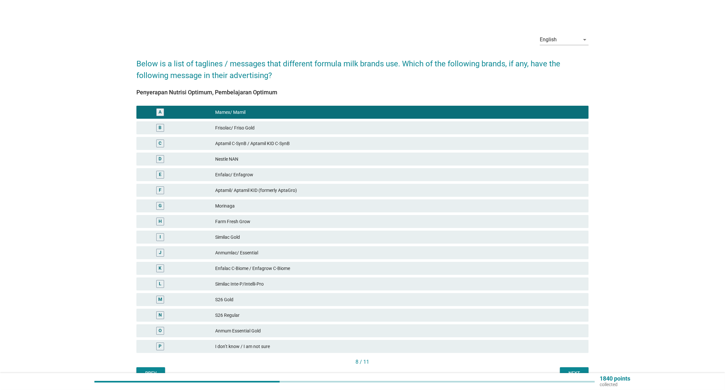
click at [577, 325] on div "Next" at bounding box center [574, 373] width 18 height 7
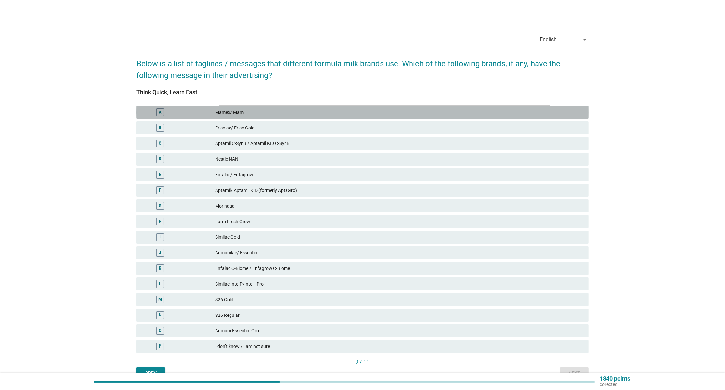
click at [238, 108] on div "A Mamex/ Mamil" at bounding box center [362, 112] width 452 height 13
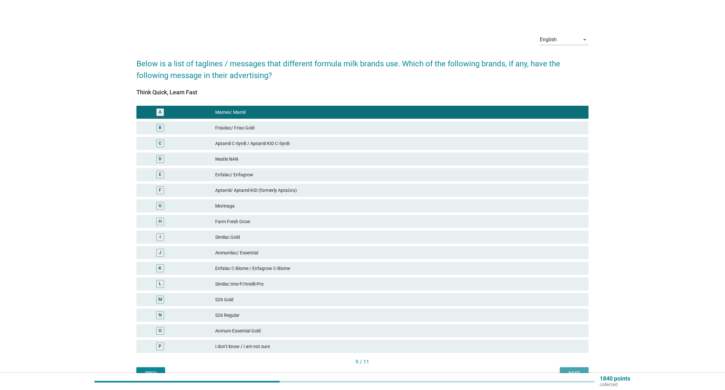
click at [564, 325] on button "Next" at bounding box center [574, 373] width 29 height 12
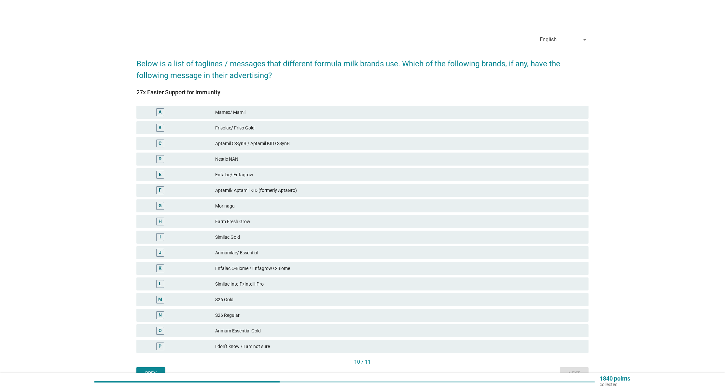
click at [241, 115] on div "Mamex/ Mamil" at bounding box center [399, 112] width 368 height 8
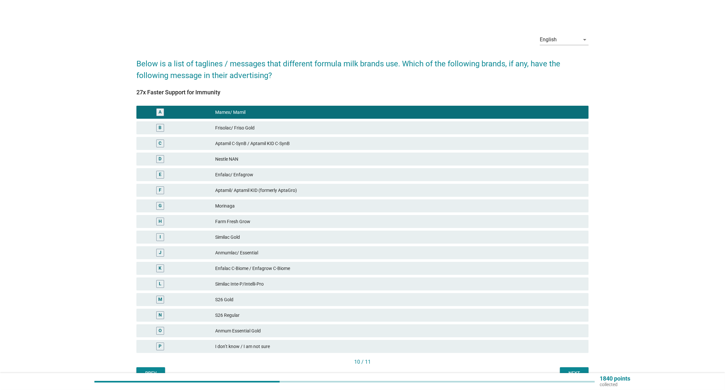
click at [566, 325] on div "Next" at bounding box center [574, 373] width 18 height 7
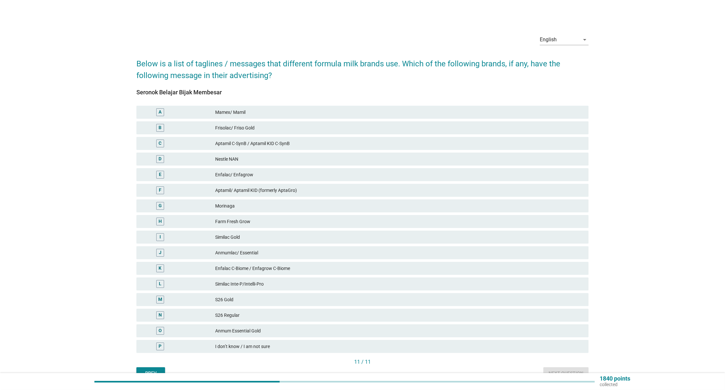
click at [219, 111] on div "Mamex/ Mamil" at bounding box center [399, 112] width 368 height 8
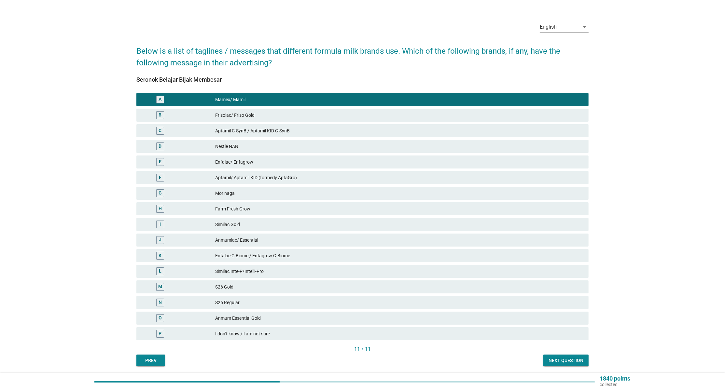
scroll to position [35, 0]
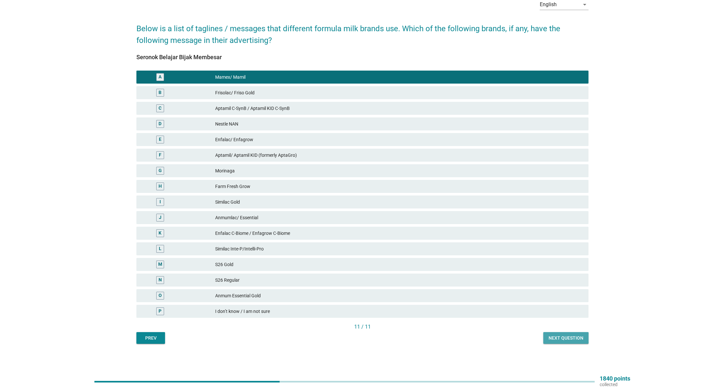
click at [545, 325] on button "Next question" at bounding box center [565, 338] width 45 height 12
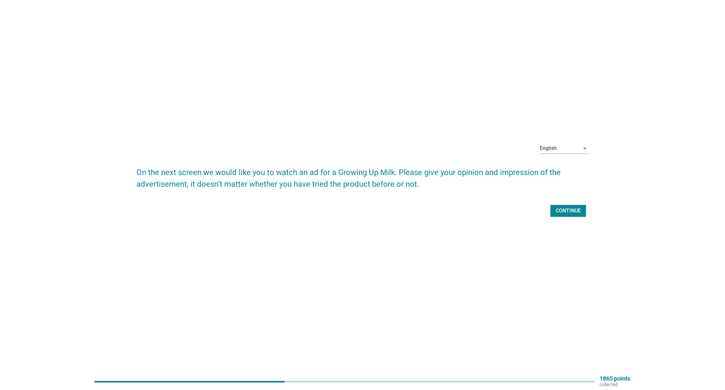
scroll to position [0, 0]
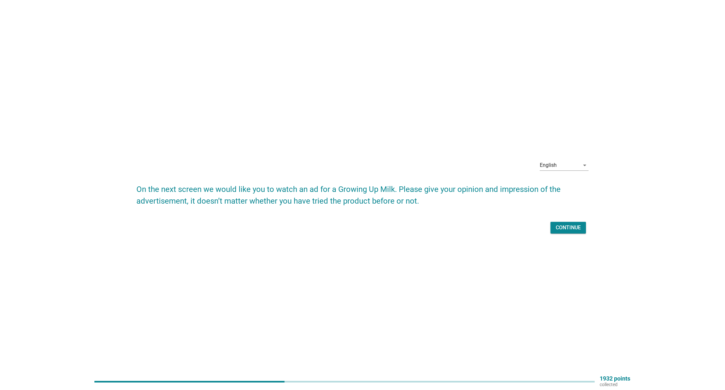
click at [571, 225] on div "Continue" at bounding box center [567, 228] width 25 height 8
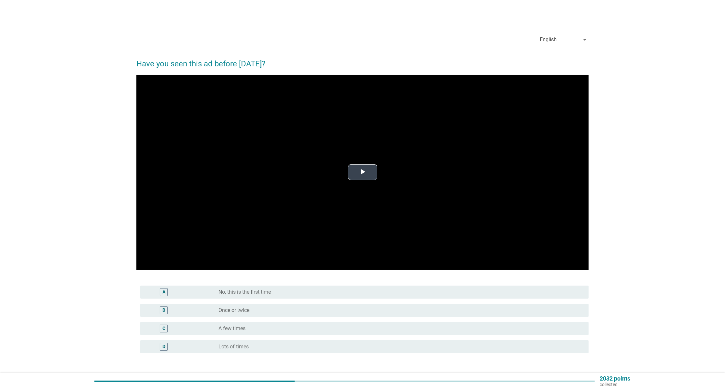
click at [362, 163] on video "Video Player" at bounding box center [362, 172] width 452 height 195
click at [269, 312] on div "radio_button_unchecked Once or twice" at bounding box center [398, 310] width 360 height 7
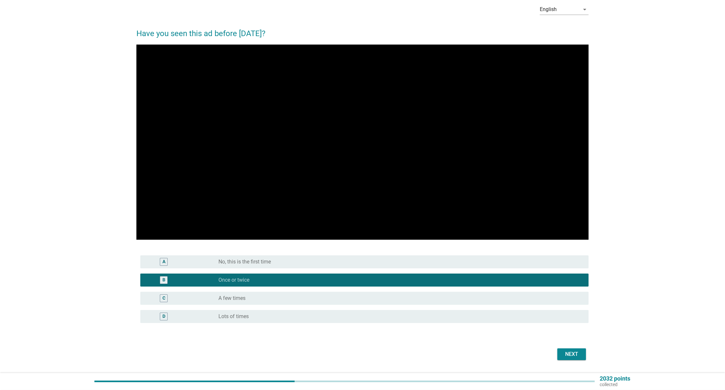
scroll to position [48, 0]
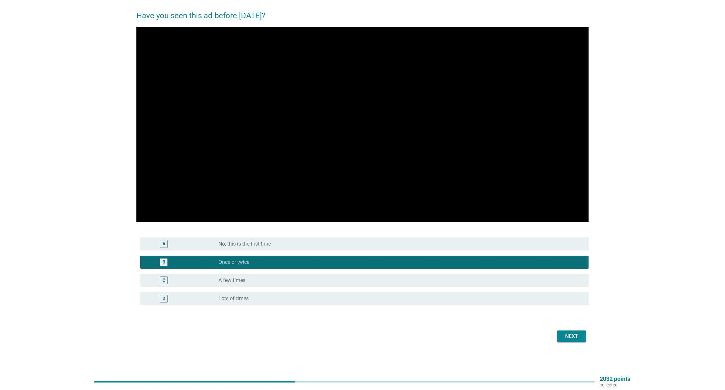
click at [563, 325] on div "Next" at bounding box center [571, 337] width 18 height 8
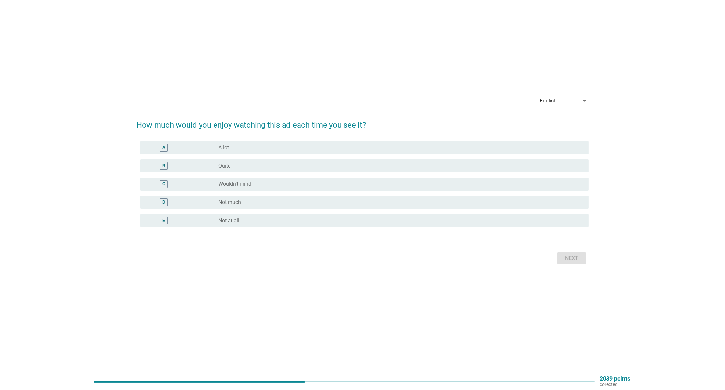
scroll to position [0, 0]
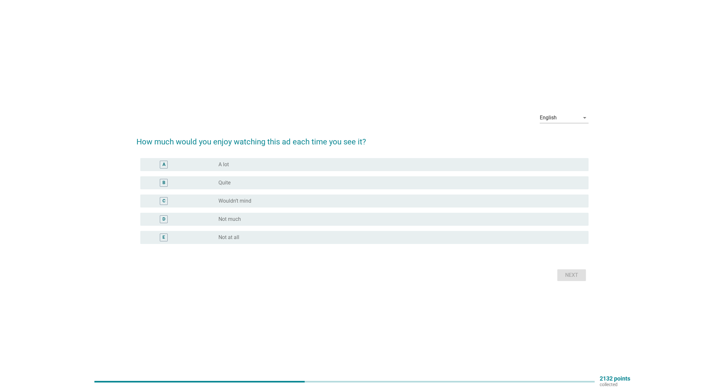
click at [247, 196] on div "C radio_button_unchecked Wouldn’t mind" at bounding box center [364, 201] width 448 height 13
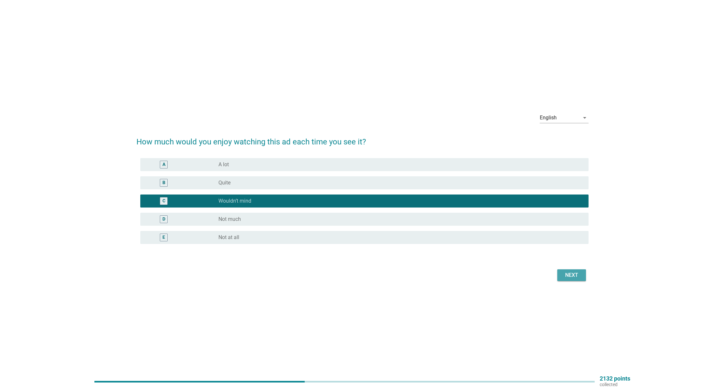
click at [567, 275] on div "Next" at bounding box center [571, 275] width 18 height 8
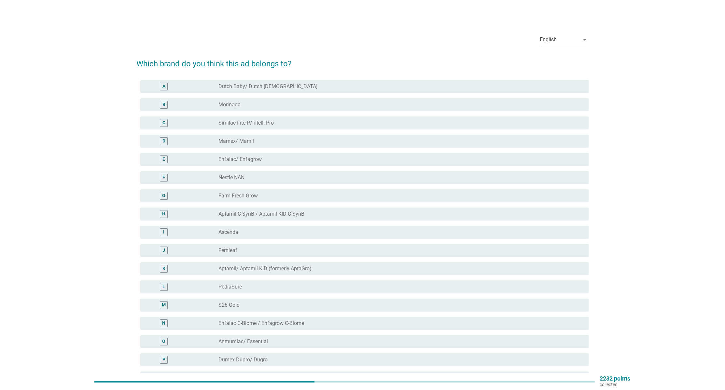
click at [246, 141] on label "Mamex/ Mamil" at bounding box center [235, 141] width 35 height 7
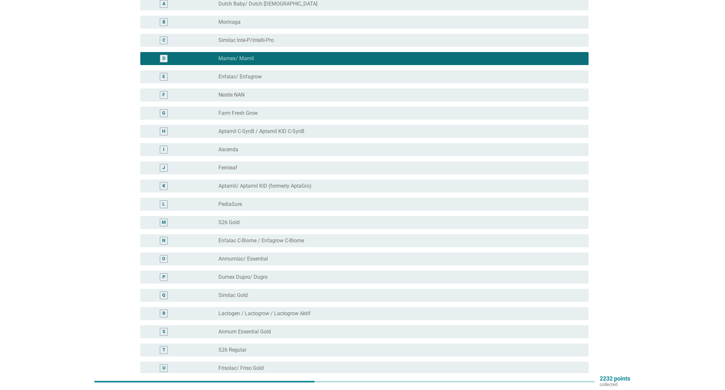
scroll to position [171, 0]
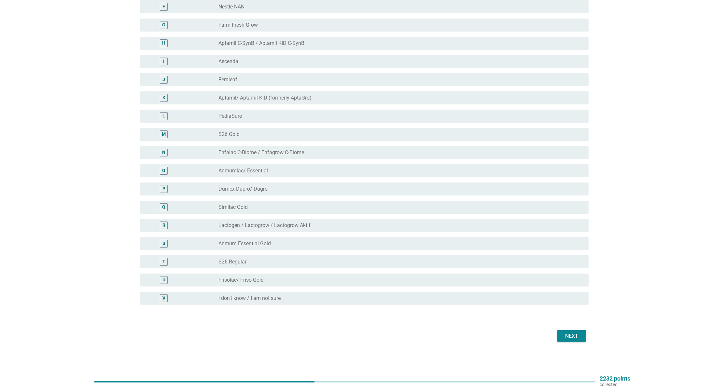
click at [568, 325] on button "Next" at bounding box center [571, 336] width 29 height 12
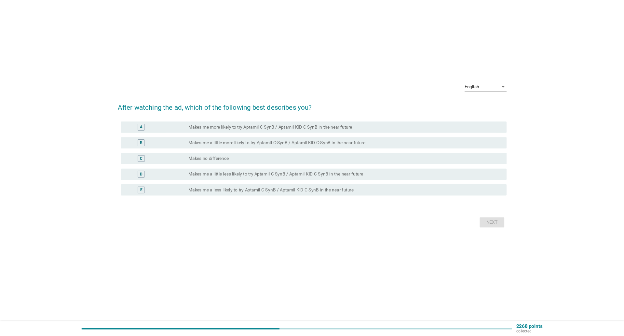
scroll to position [0, 0]
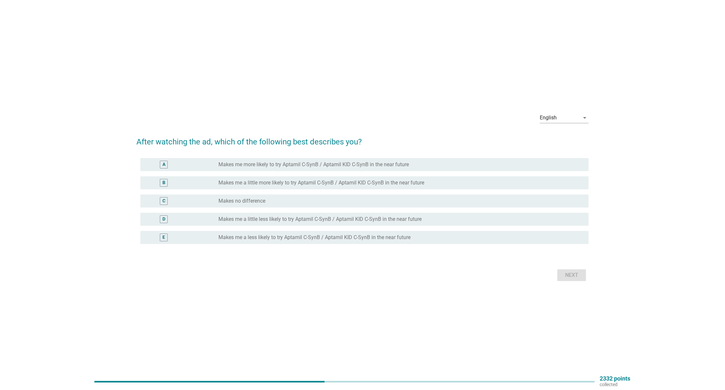
click at [302, 197] on div "C radio_button_unchecked Makes no difference" at bounding box center [364, 201] width 448 height 13
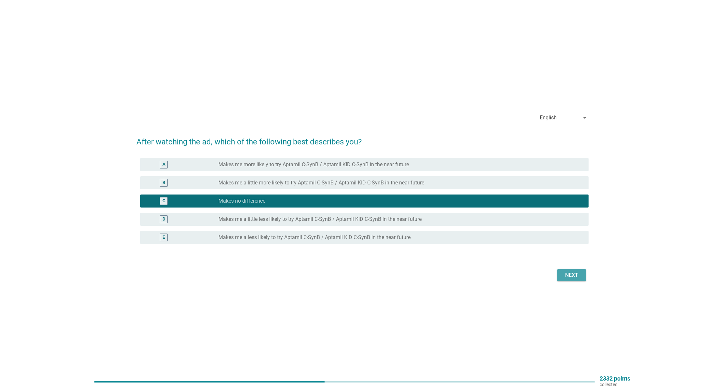
click at [572, 279] on button "Next" at bounding box center [571, 275] width 29 height 12
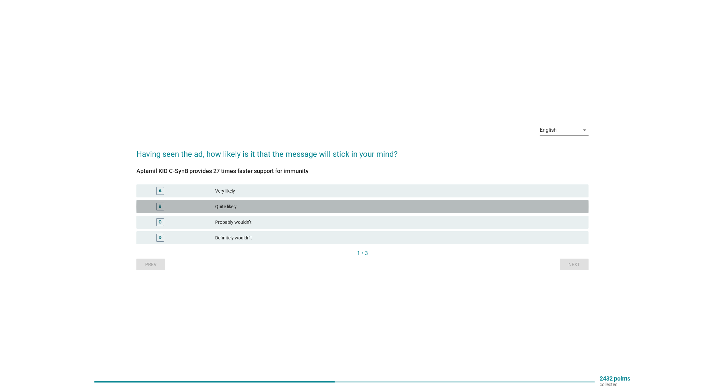
click at [289, 204] on div "Quite likely" at bounding box center [399, 207] width 368 height 8
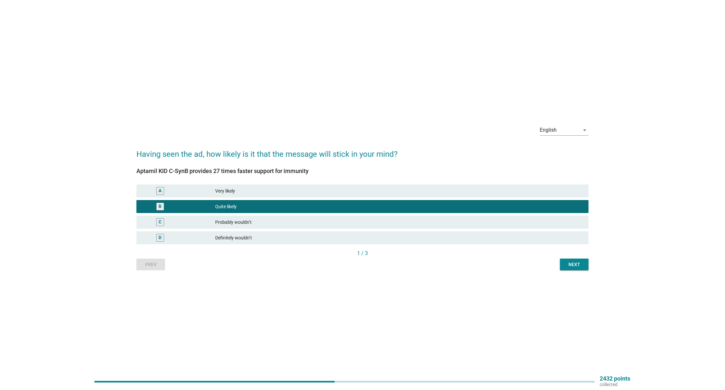
click at [576, 260] on button "Next" at bounding box center [574, 265] width 29 height 12
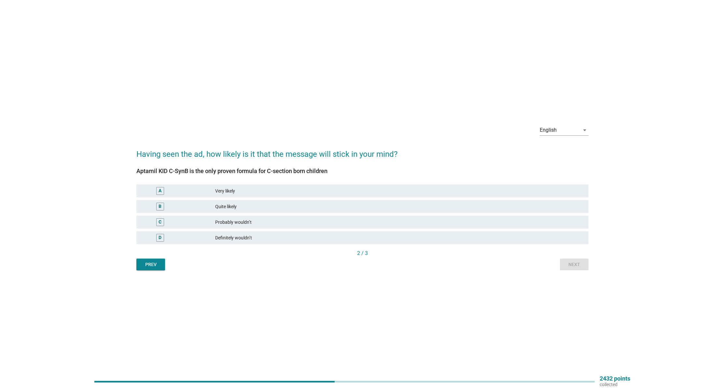
click at [296, 207] on div "Quite likely" at bounding box center [399, 207] width 368 height 8
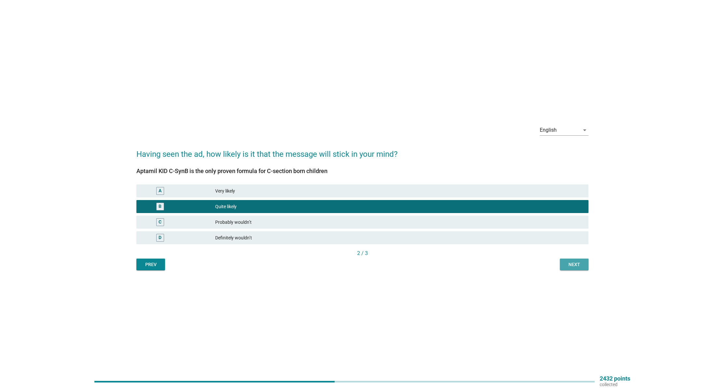
click at [570, 262] on div "Next" at bounding box center [574, 264] width 18 height 7
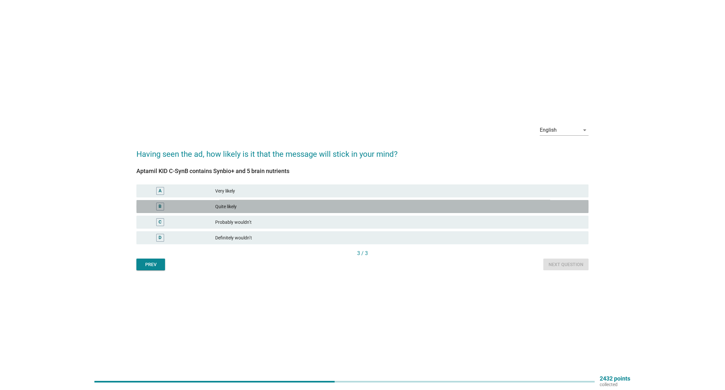
click at [280, 203] on div "B Quite likely" at bounding box center [362, 206] width 452 height 13
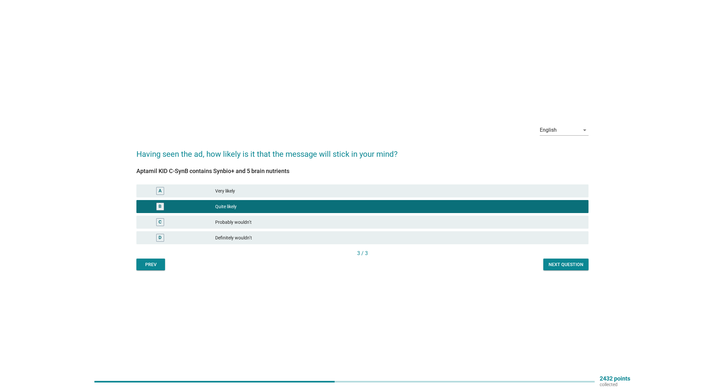
click at [569, 264] on div "Next question" at bounding box center [565, 264] width 35 height 7
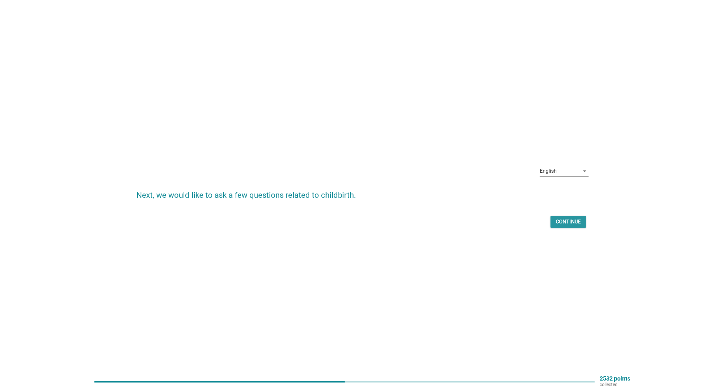
click at [567, 219] on div "Continue" at bounding box center [567, 222] width 25 height 8
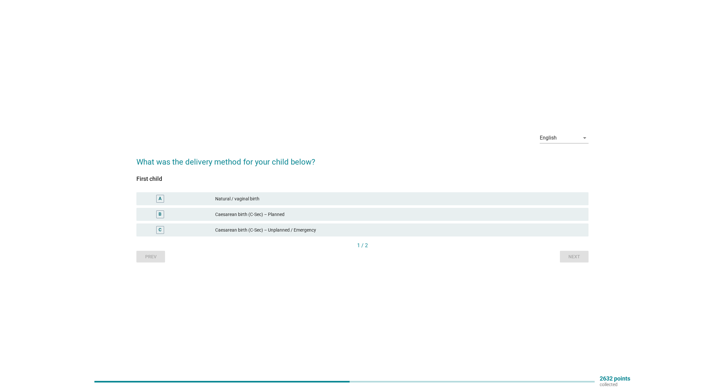
click at [301, 197] on div "Natural / vaginal birth" at bounding box center [399, 199] width 368 height 8
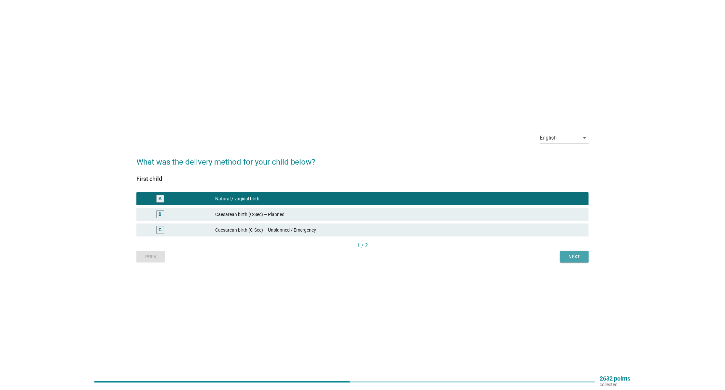
click at [564, 256] on button "Next" at bounding box center [574, 257] width 29 height 12
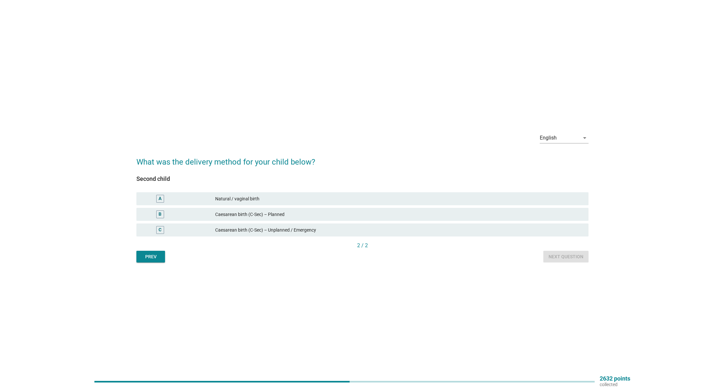
click at [294, 193] on div "A Natural / vaginal birth" at bounding box center [362, 198] width 452 height 13
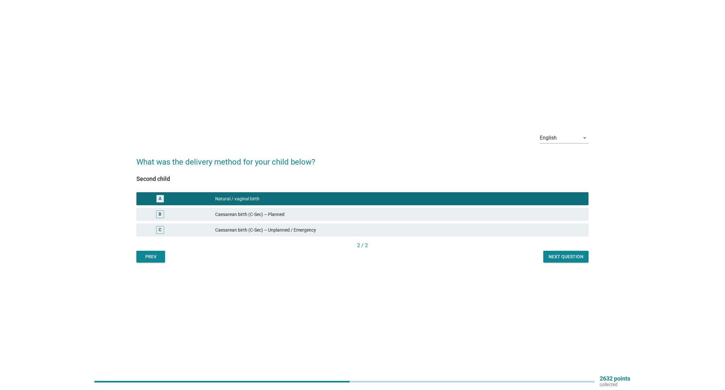
click at [571, 255] on div "Next question" at bounding box center [565, 256] width 35 height 7
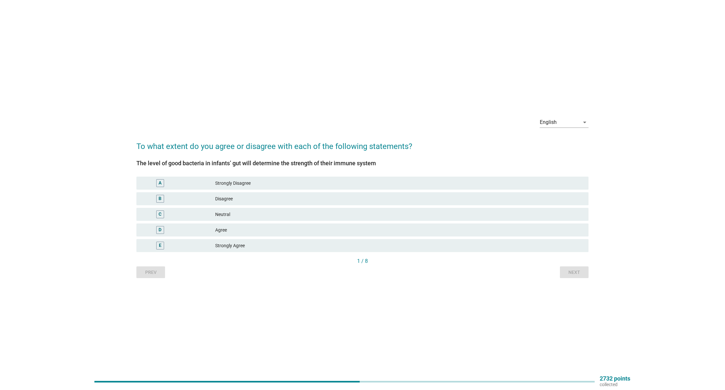
click at [229, 217] on div "Neutral" at bounding box center [399, 215] width 368 height 8
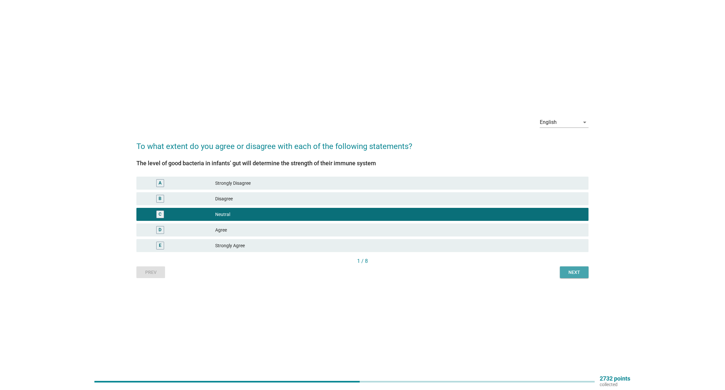
click at [576, 271] on div "Next" at bounding box center [574, 272] width 18 height 7
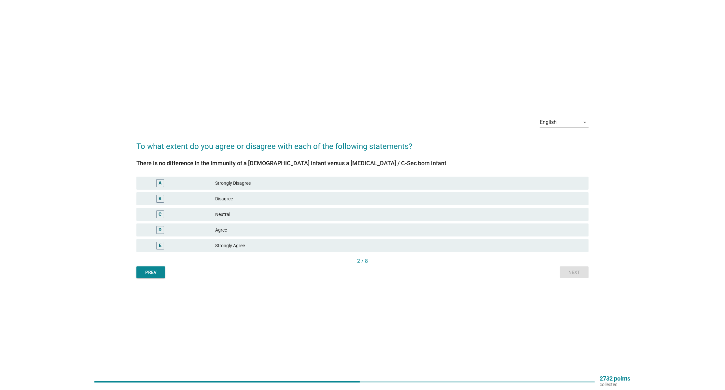
click at [271, 213] on div "Neutral" at bounding box center [399, 215] width 368 height 8
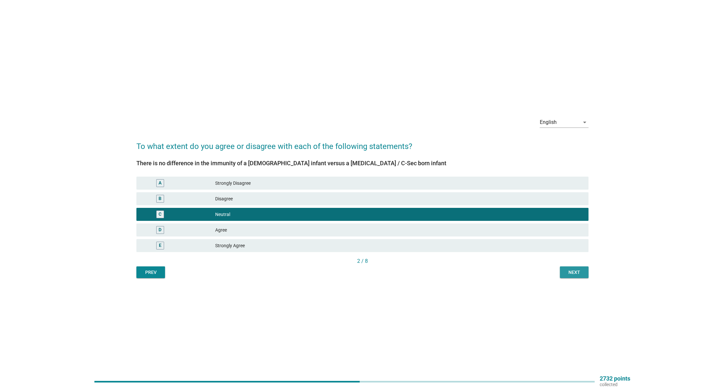
drag, startPoint x: 561, startPoint y: 275, endPoint x: 539, endPoint y: 272, distance: 22.3
click at [562, 275] on button "Next" at bounding box center [574, 272] width 29 height 12
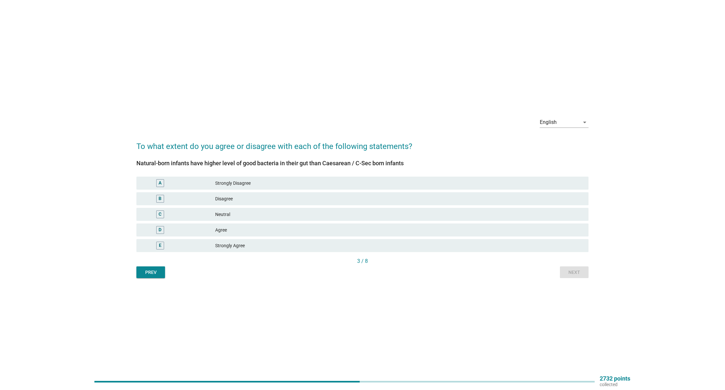
click at [260, 218] on div "Neutral" at bounding box center [399, 215] width 368 height 8
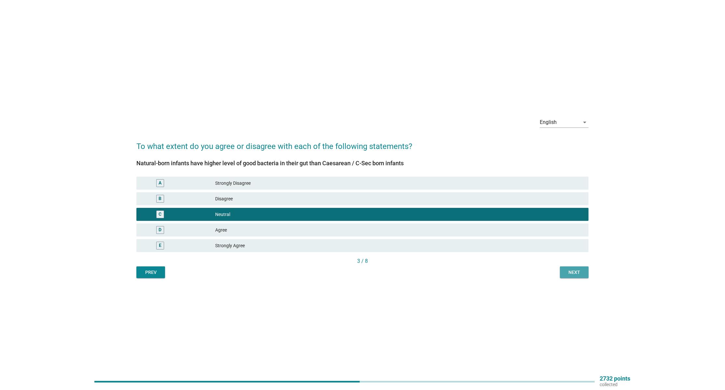
click at [573, 273] on div "Next" at bounding box center [574, 272] width 18 height 7
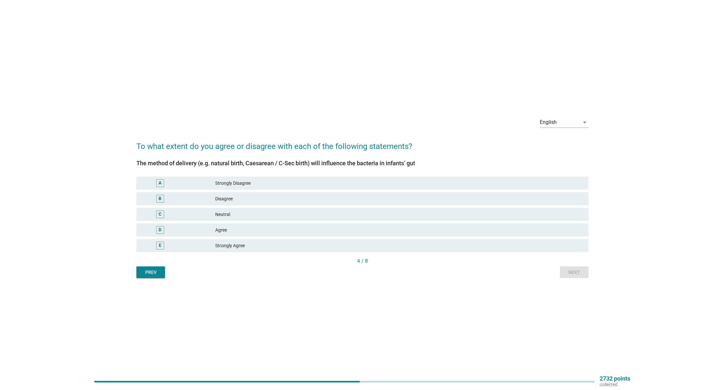
click at [240, 213] on div "Neutral" at bounding box center [399, 215] width 368 height 8
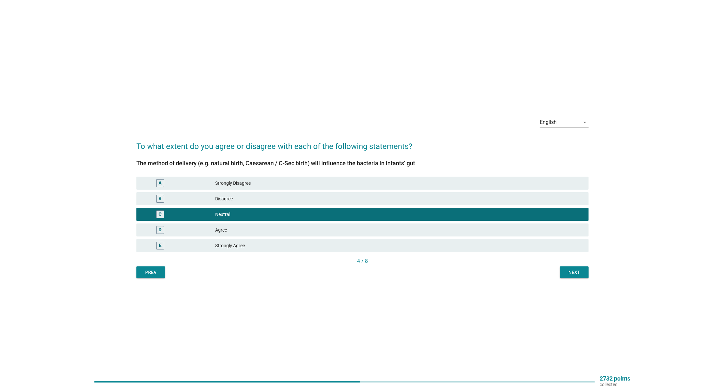
click at [231, 213] on div "Neutral" at bounding box center [399, 215] width 368 height 8
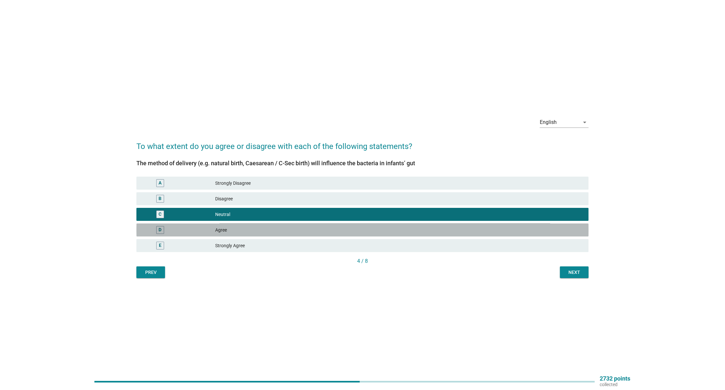
click at [227, 236] on div "D Agree" at bounding box center [362, 230] width 452 height 13
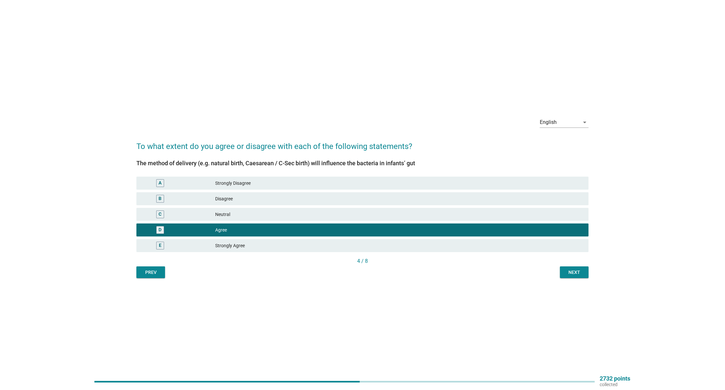
click at [580, 272] on div "Next" at bounding box center [574, 272] width 18 height 7
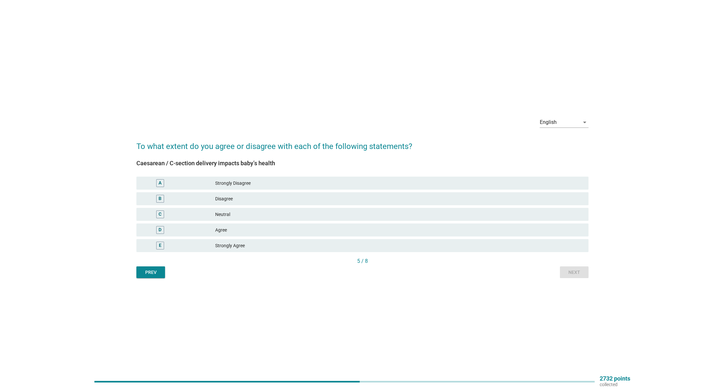
click at [243, 213] on div "Neutral" at bounding box center [399, 215] width 368 height 8
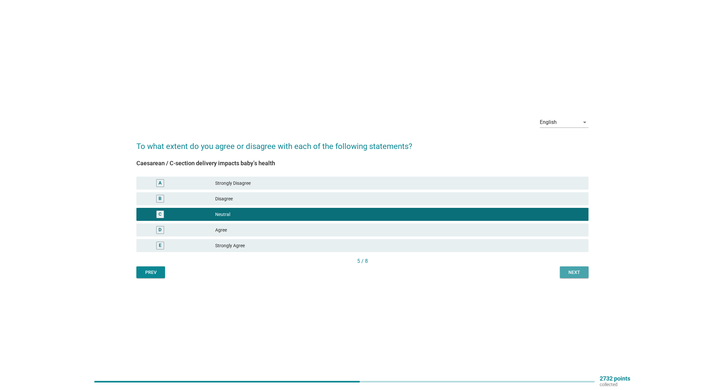
click at [571, 269] on button "Next" at bounding box center [574, 272] width 29 height 12
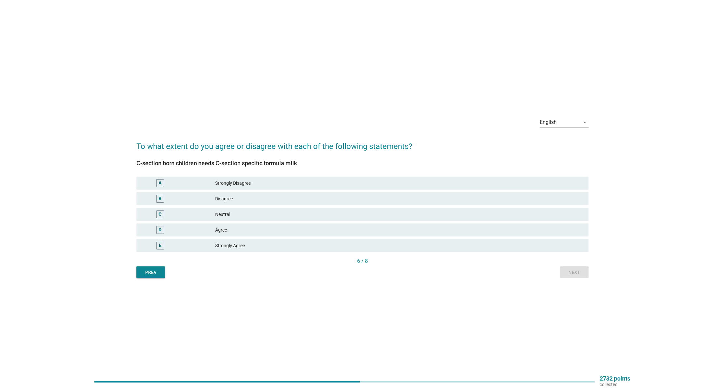
click at [257, 213] on div "Neutral" at bounding box center [399, 215] width 368 height 8
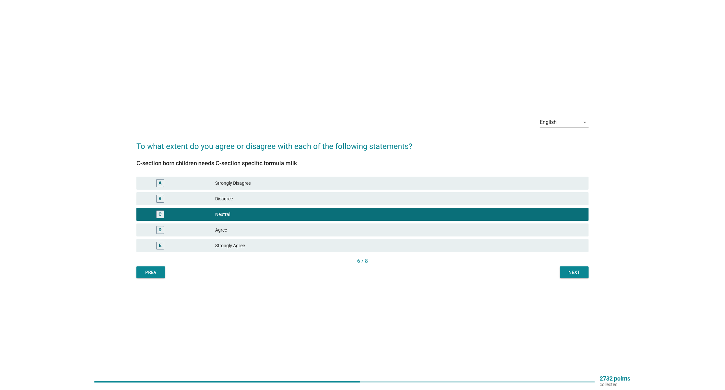
click at [567, 271] on div "Next" at bounding box center [574, 272] width 18 height 7
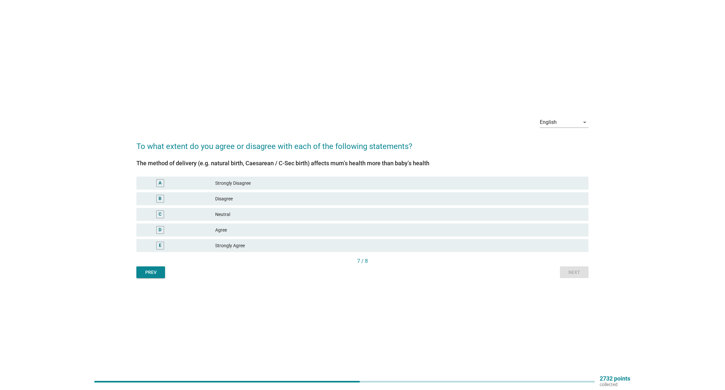
click at [243, 212] on div "Neutral" at bounding box center [399, 215] width 368 height 8
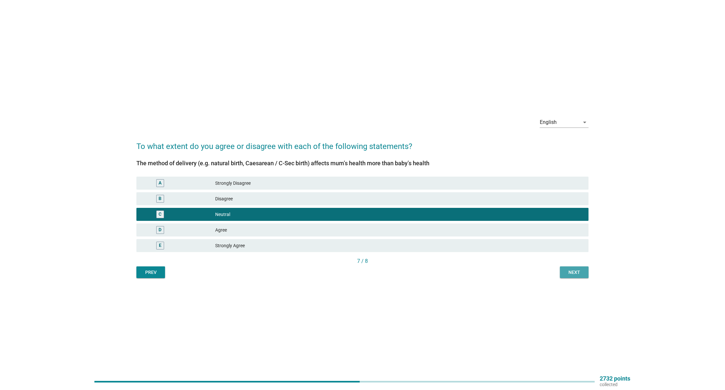
click at [572, 276] on div "Next" at bounding box center [574, 272] width 18 height 7
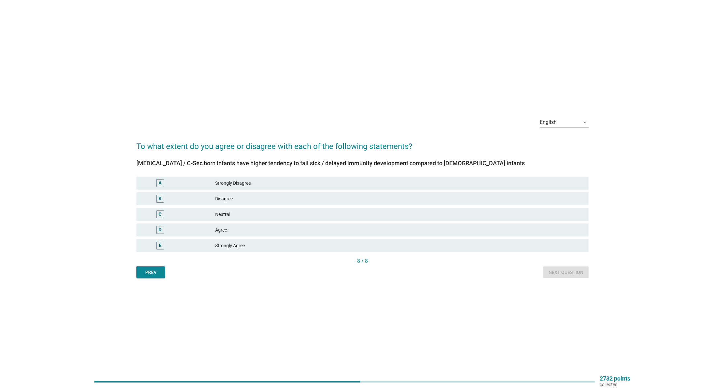
click at [248, 213] on div "Neutral" at bounding box center [399, 215] width 368 height 8
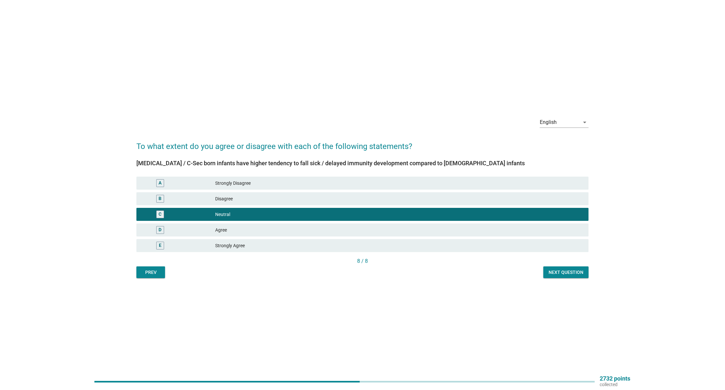
click at [567, 270] on div "Next question" at bounding box center [565, 272] width 35 height 7
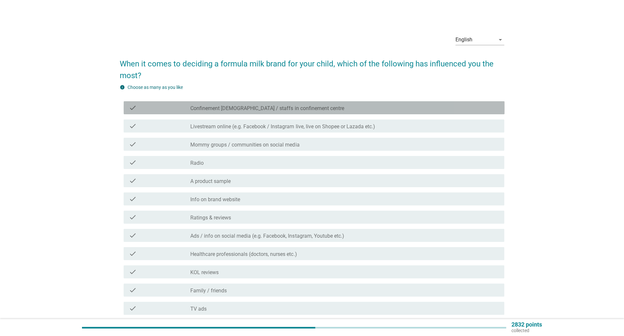
click at [220, 109] on label "Confinement lady / staffs in confinement centre" at bounding box center [267, 108] width 154 height 7
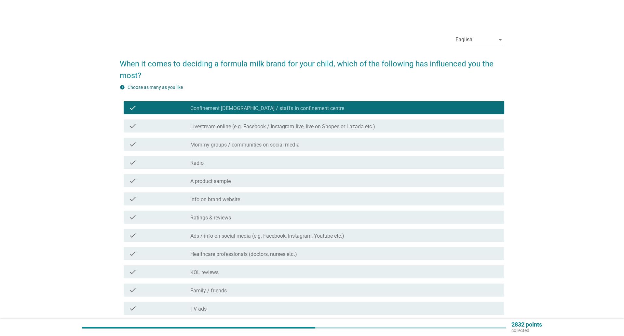
scroll to position [93, 0]
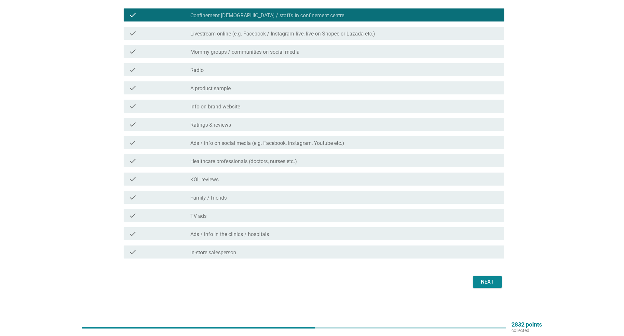
click at [484, 278] on button "Next" at bounding box center [487, 282] width 29 height 12
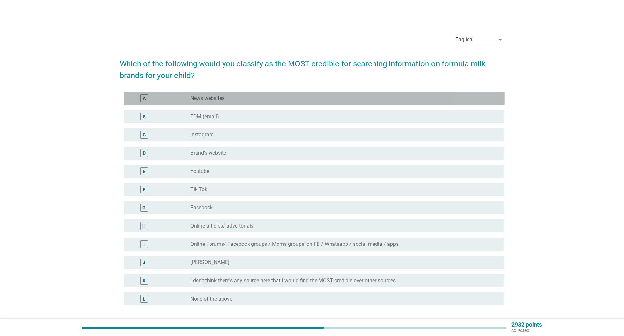
click at [201, 99] on label "News websites" at bounding box center [207, 98] width 34 height 7
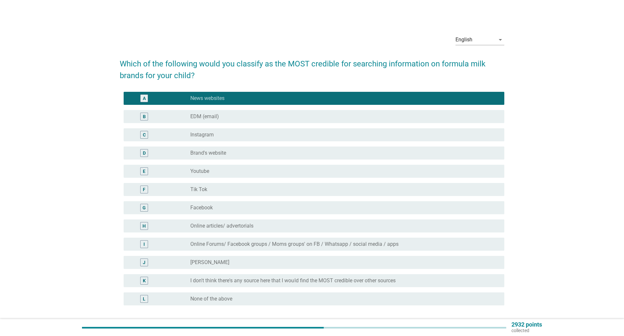
click at [224, 154] on label "Brand's website" at bounding box center [208, 153] width 36 height 7
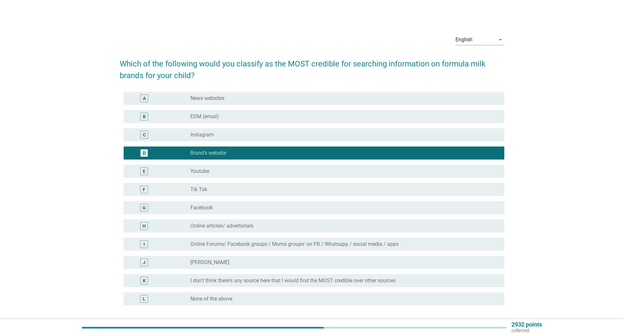
scroll to position [54, 0]
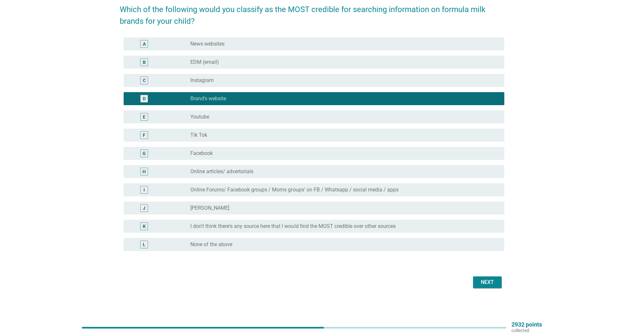
click at [489, 281] on div "Next" at bounding box center [487, 282] width 18 height 8
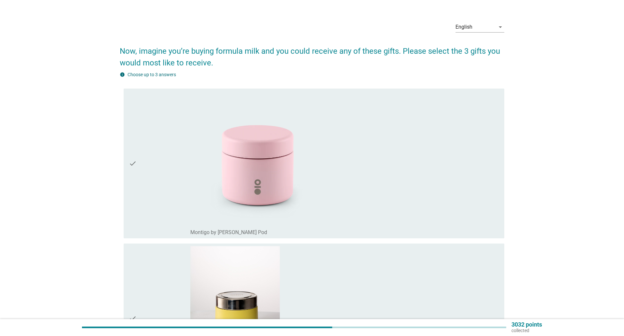
scroll to position [0, 0]
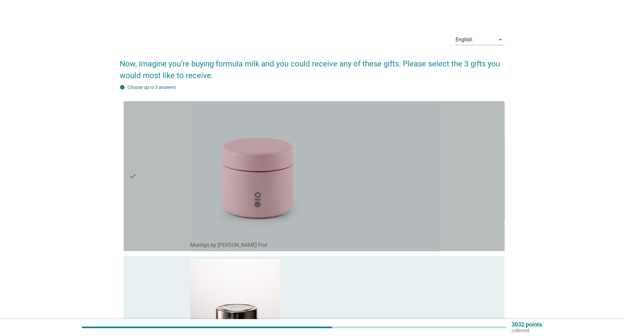
click at [349, 157] on div "check_box_outline_blank Montigo by OiYo Snack Pod" at bounding box center [344, 176] width 309 height 144
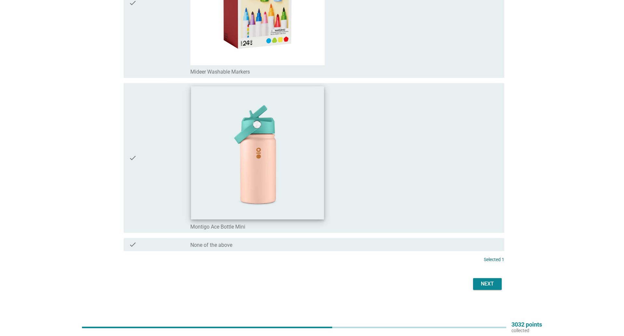
click at [296, 156] on img at bounding box center [257, 152] width 133 height 133
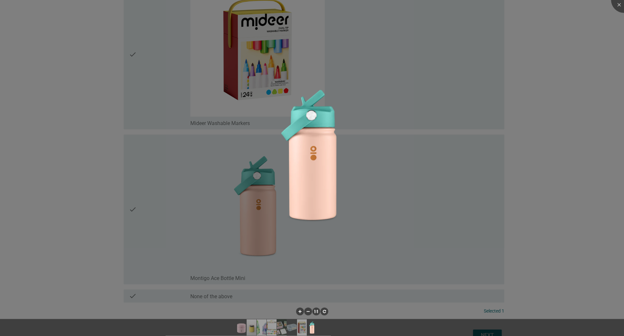
scroll to position [1010, 0]
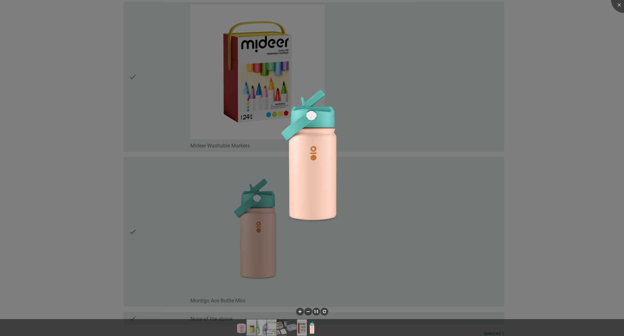
click at [340, 299] on div at bounding box center [312, 168] width 624 height 336
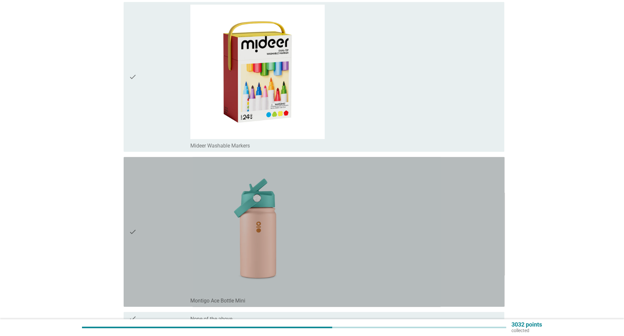
click at [132, 238] on icon "check" at bounding box center [133, 231] width 8 height 144
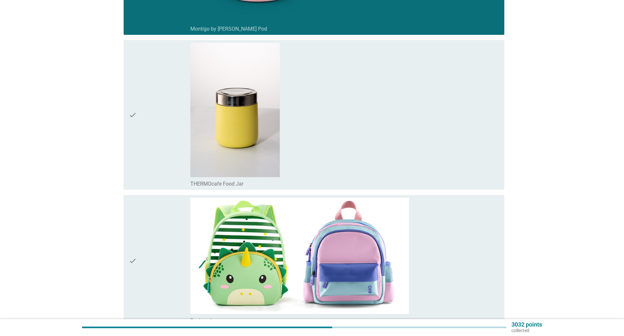
scroll to position [210, 0]
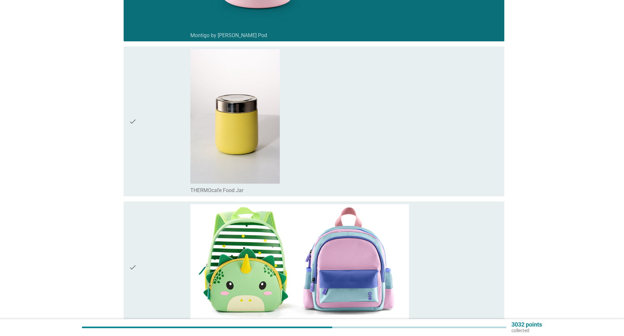
click at [128, 126] on div "check check_box_outline_blank THERMOcafe Food Jar" at bounding box center [314, 122] width 381 height 150
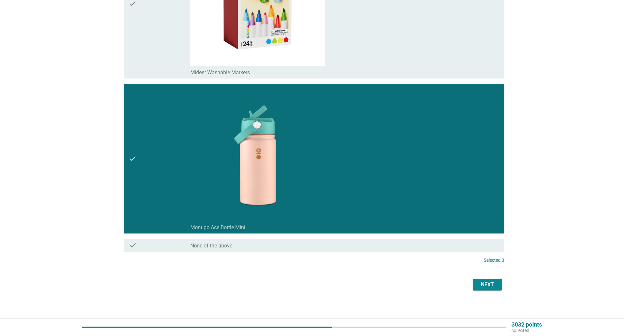
scroll to position [1084, 0]
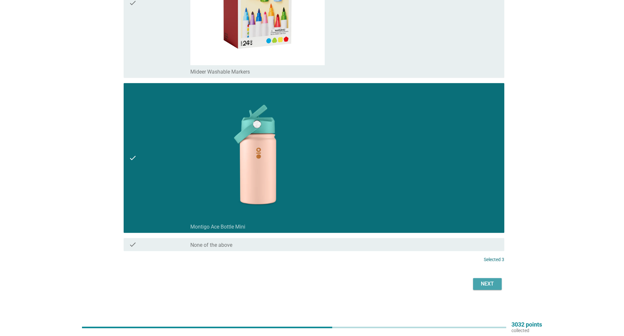
click at [483, 280] on div "Next" at bounding box center [487, 284] width 18 height 8
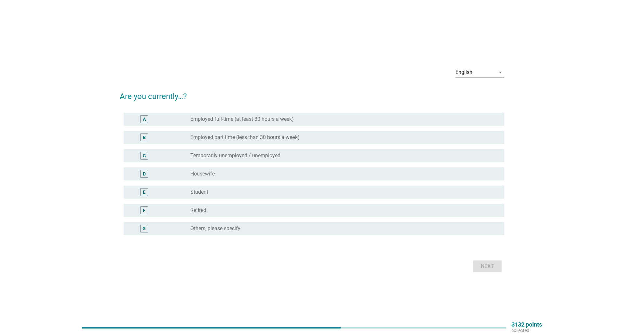
click at [233, 117] on label "Employed full-time (at least 30 hours a week)" at bounding box center [241, 119] width 103 height 7
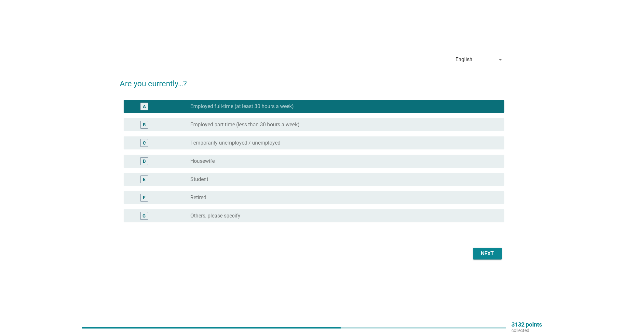
scroll to position [17, 0]
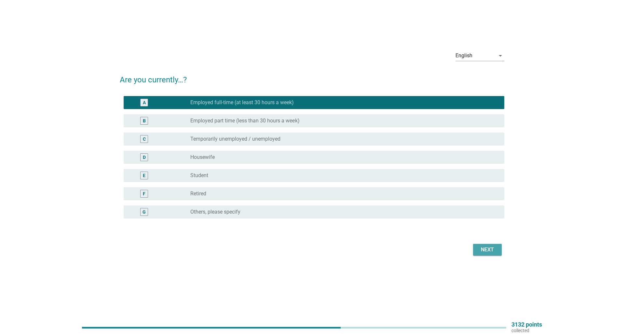
click at [490, 249] on div "Next" at bounding box center [487, 250] width 18 height 8
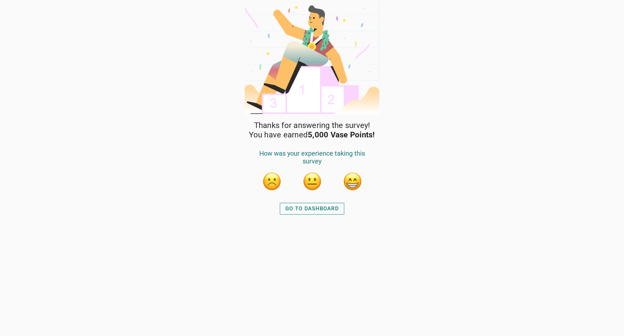
click at [320, 208] on div "GO TO DASHBOARD" at bounding box center [311, 209] width 53 height 8
